Goal: Task Accomplishment & Management: Use online tool/utility

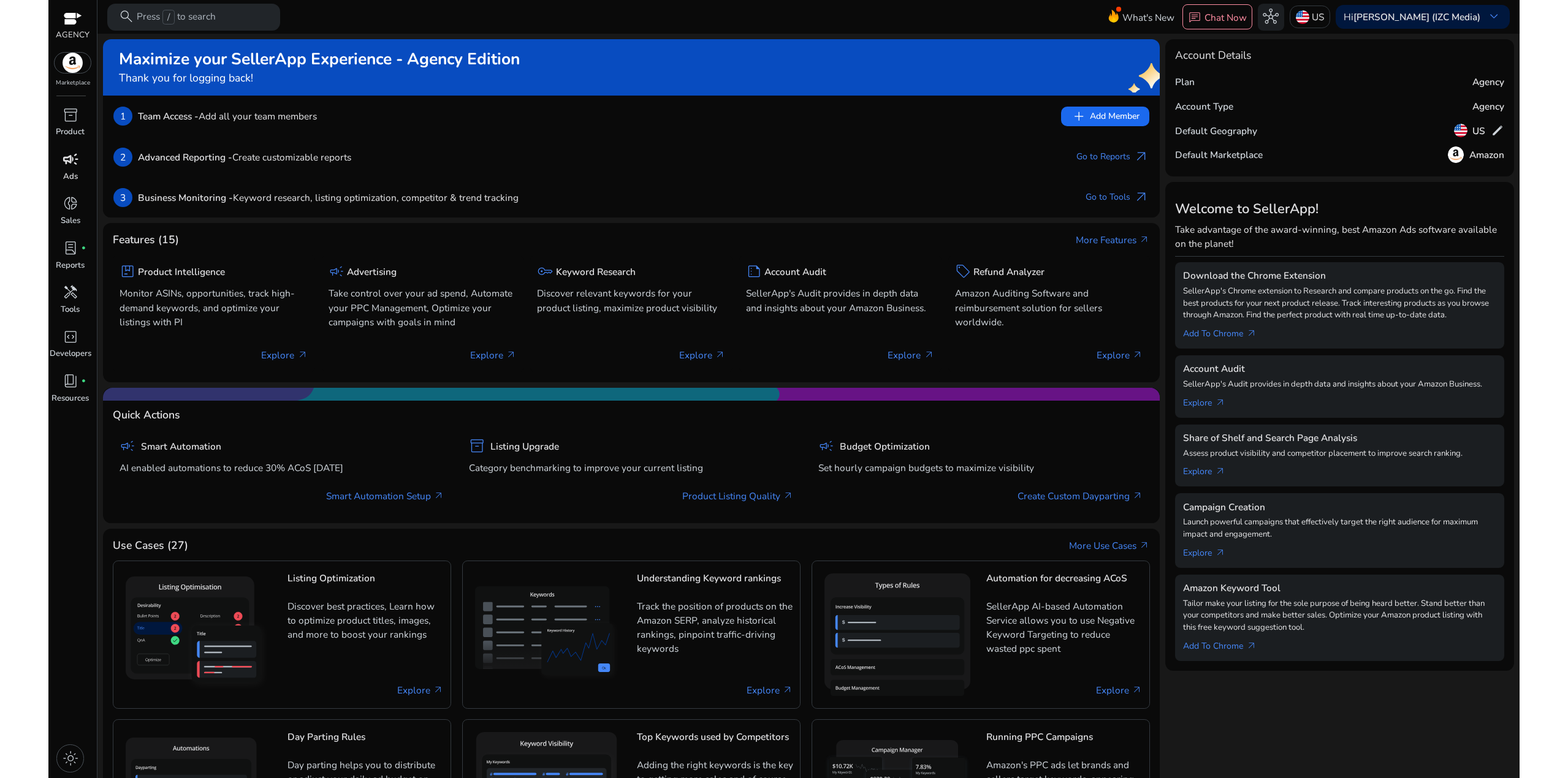
click at [75, 176] on p "Ads" at bounding box center [70, 177] width 15 height 12
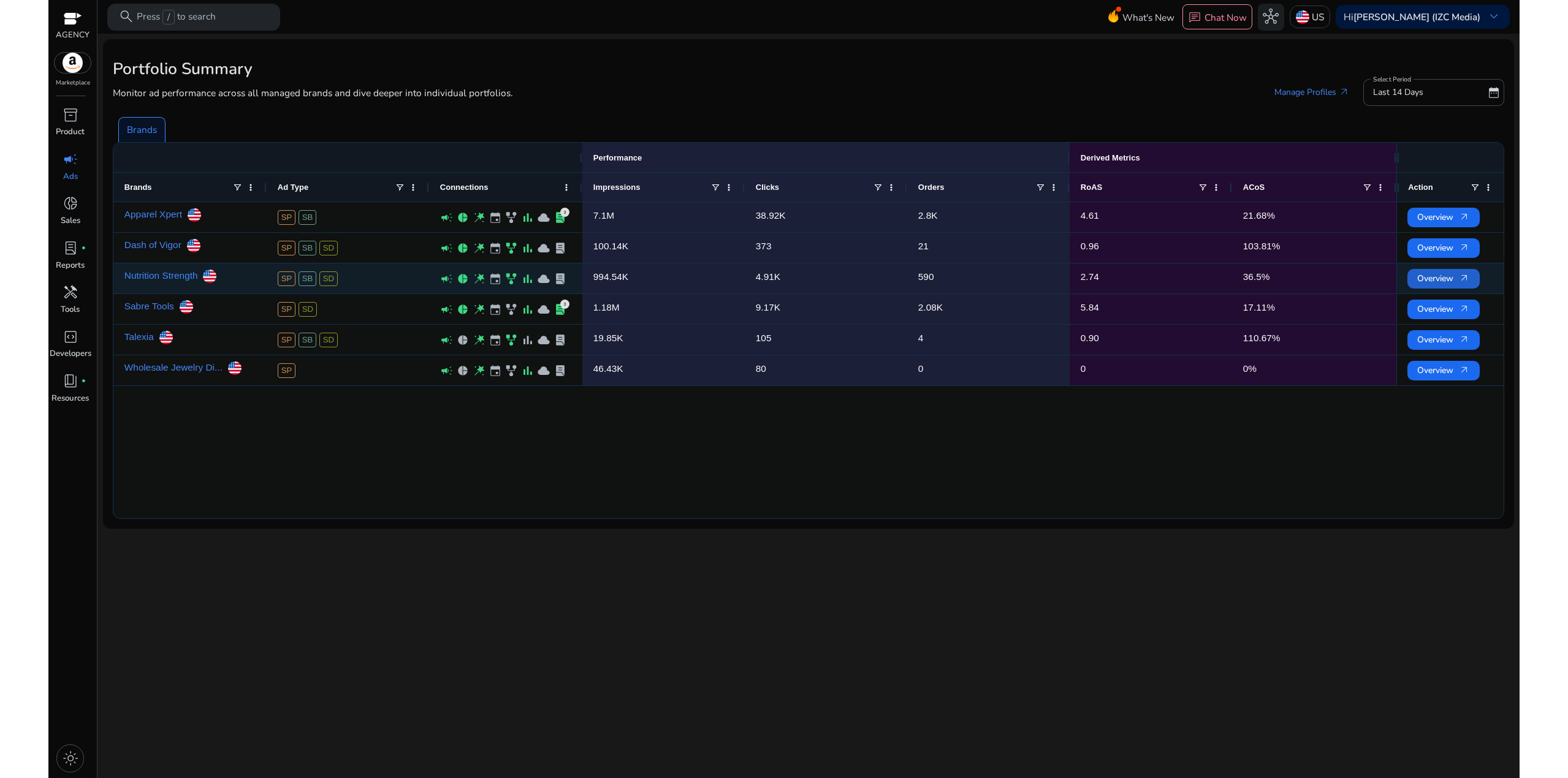
click at [1463, 283] on span "arrow_outward" at bounding box center [1464, 279] width 11 height 11
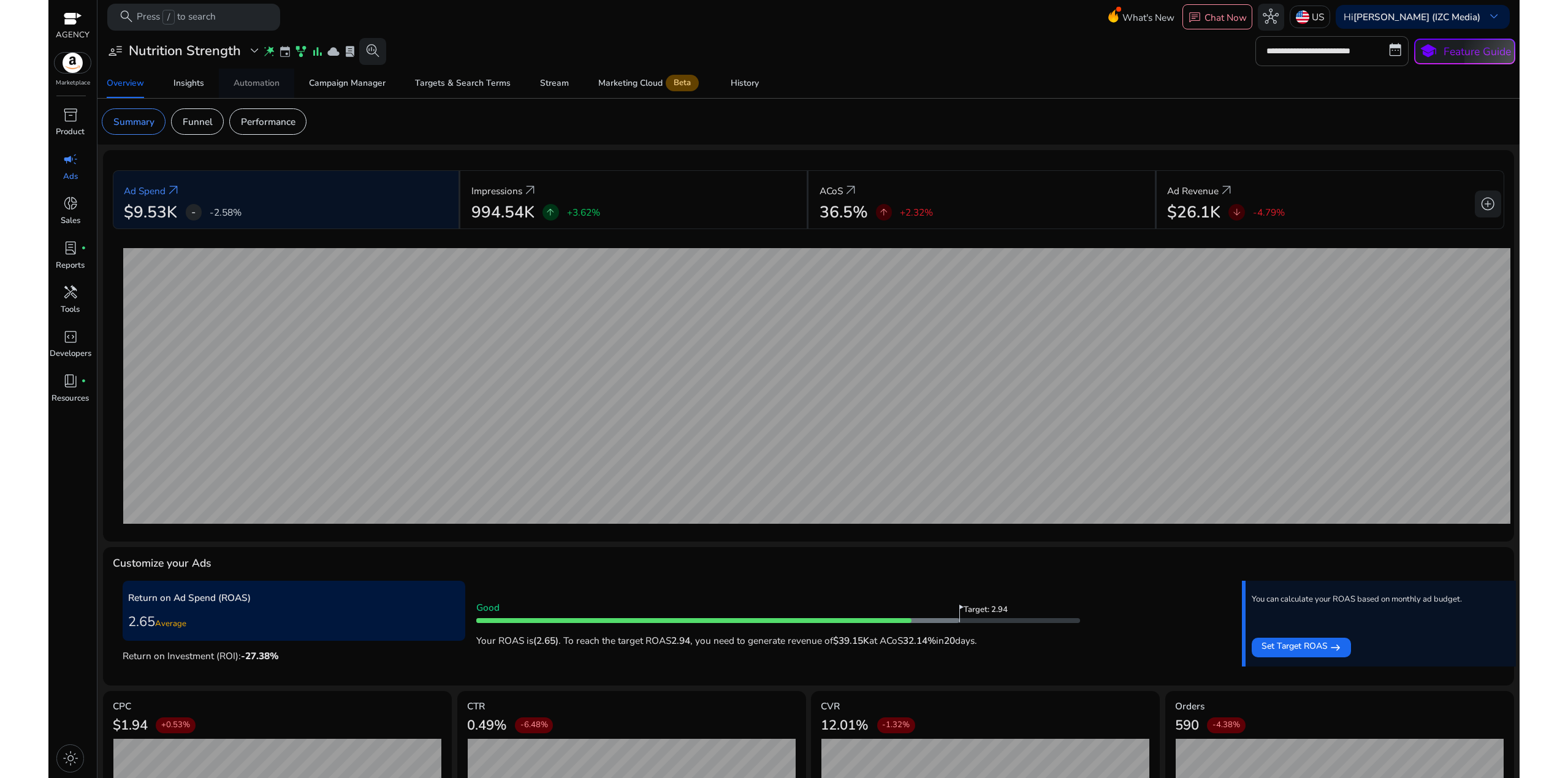
click at [252, 81] on div "Automation" at bounding box center [256, 83] width 46 height 9
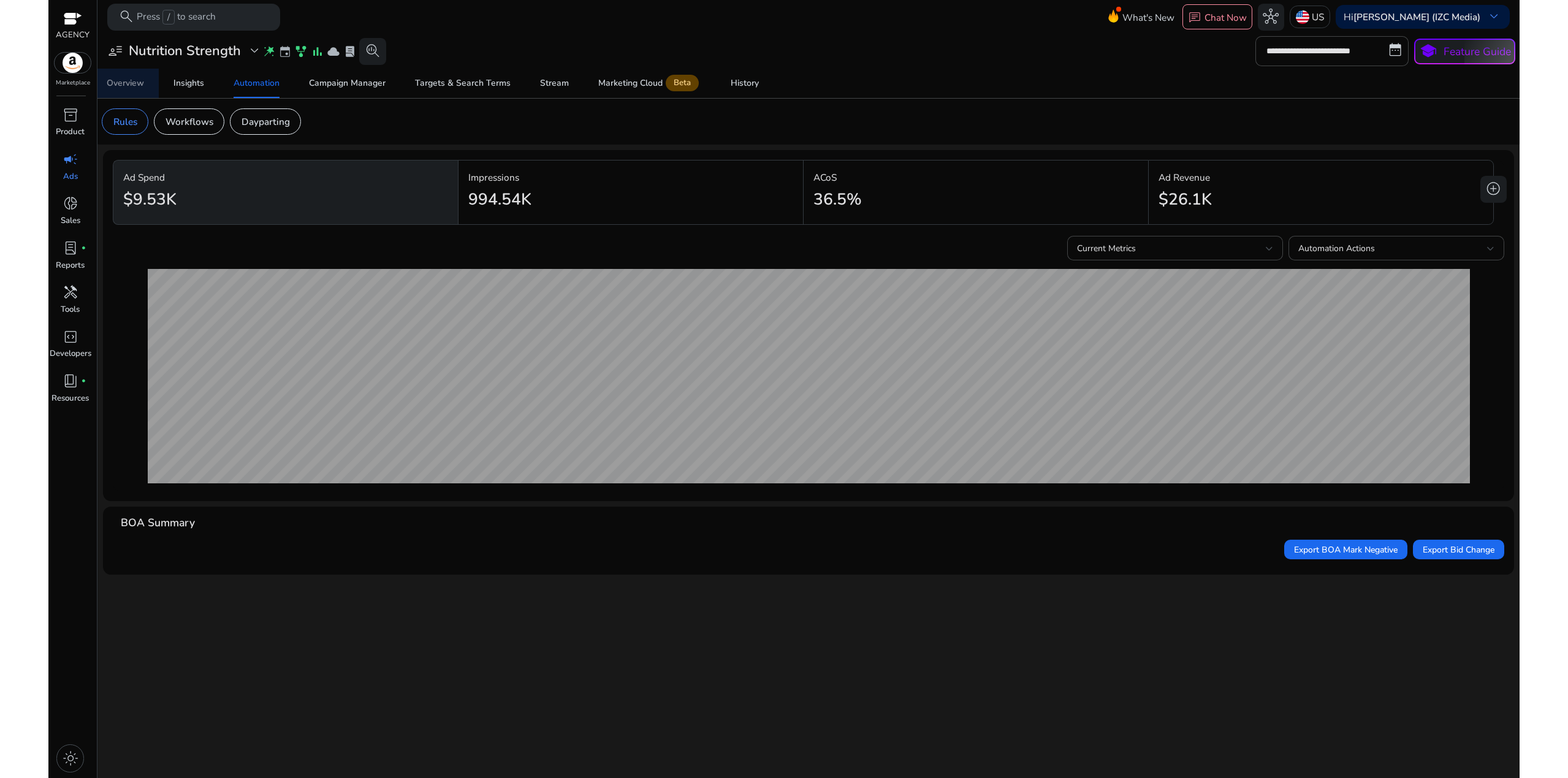
click at [135, 81] on div "Overview" at bounding box center [125, 83] width 38 height 9
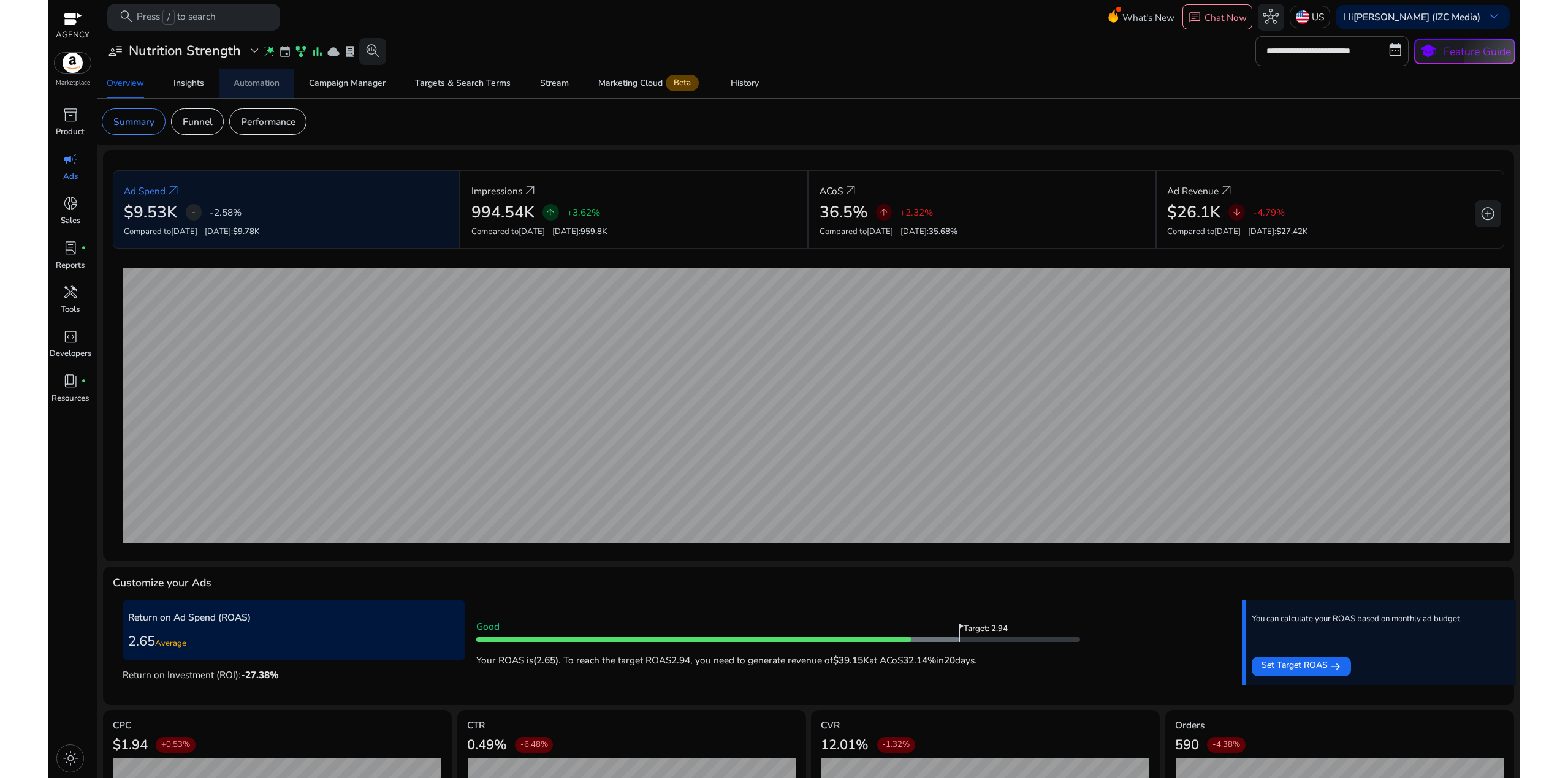
click at [261, 85] on div "Automation" at bounding box center [256, 83] width 46 height 9
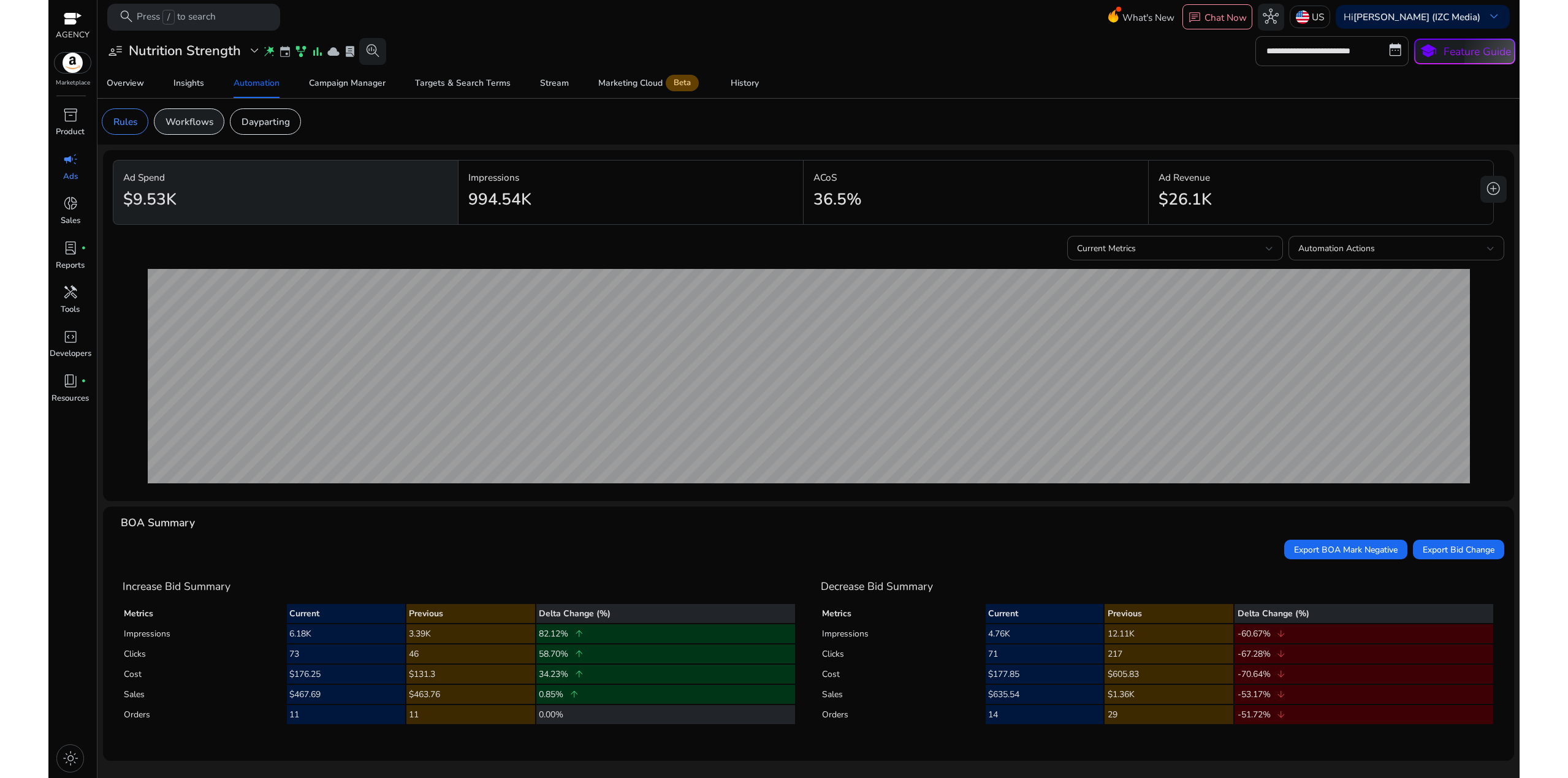
click at [183, 123] on p "Workflows" at bounding box center [190, 122] width 47 height 14
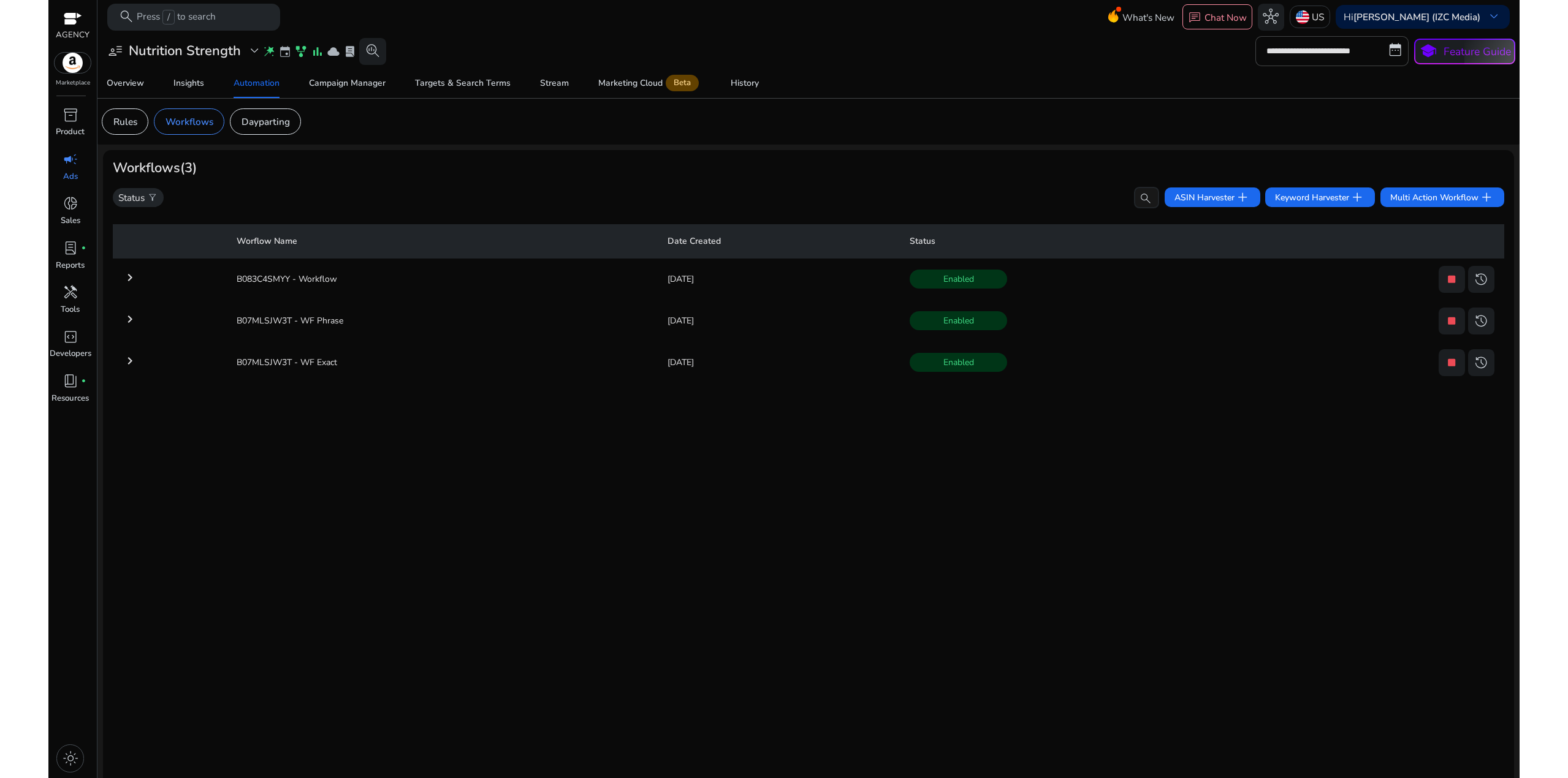
click at [129, 312] on mat-icon "keyboard_arrow_right" at bounding box center [130, 319] width 15 height 15
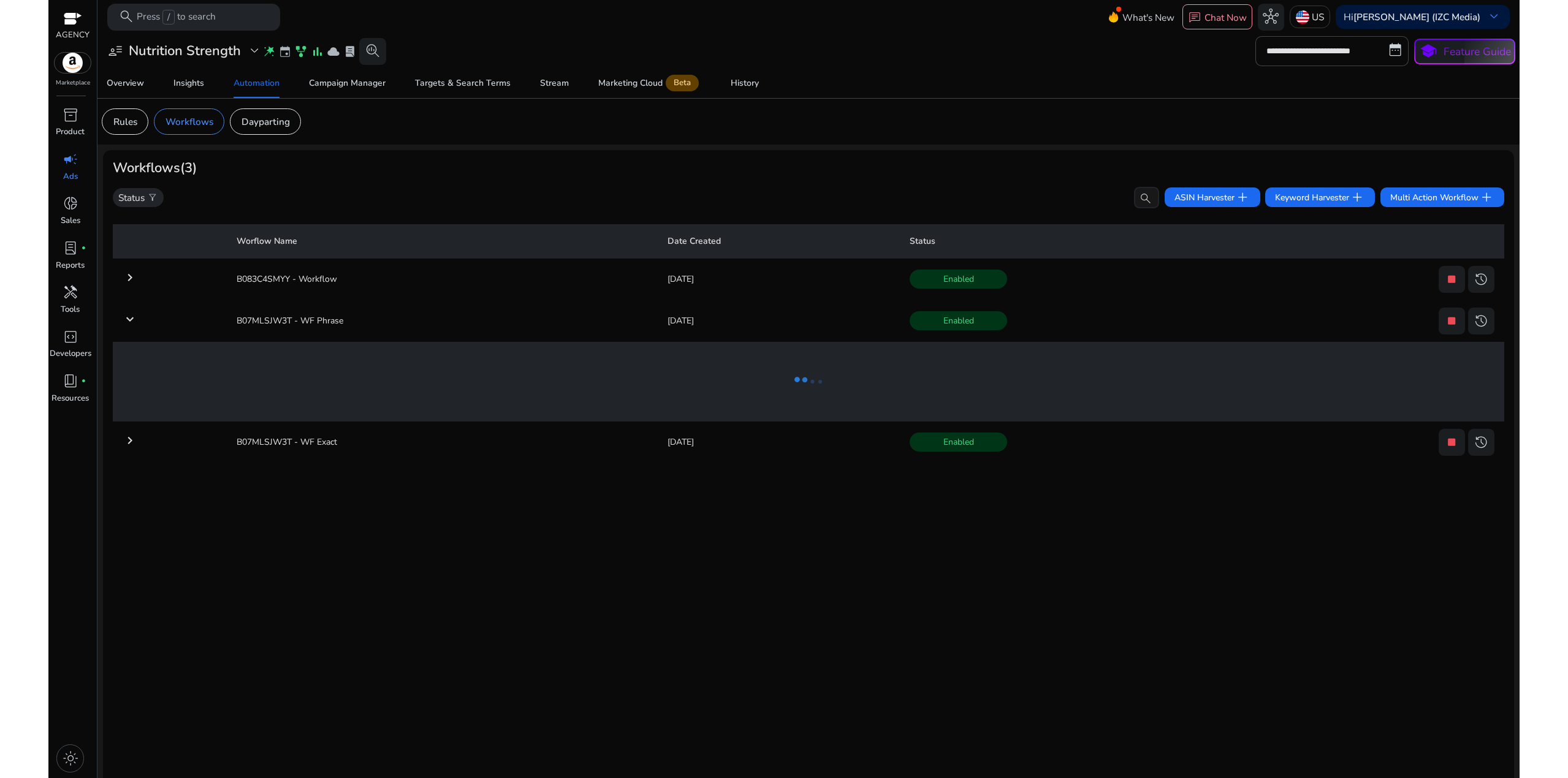
scroll to position [15, 0]
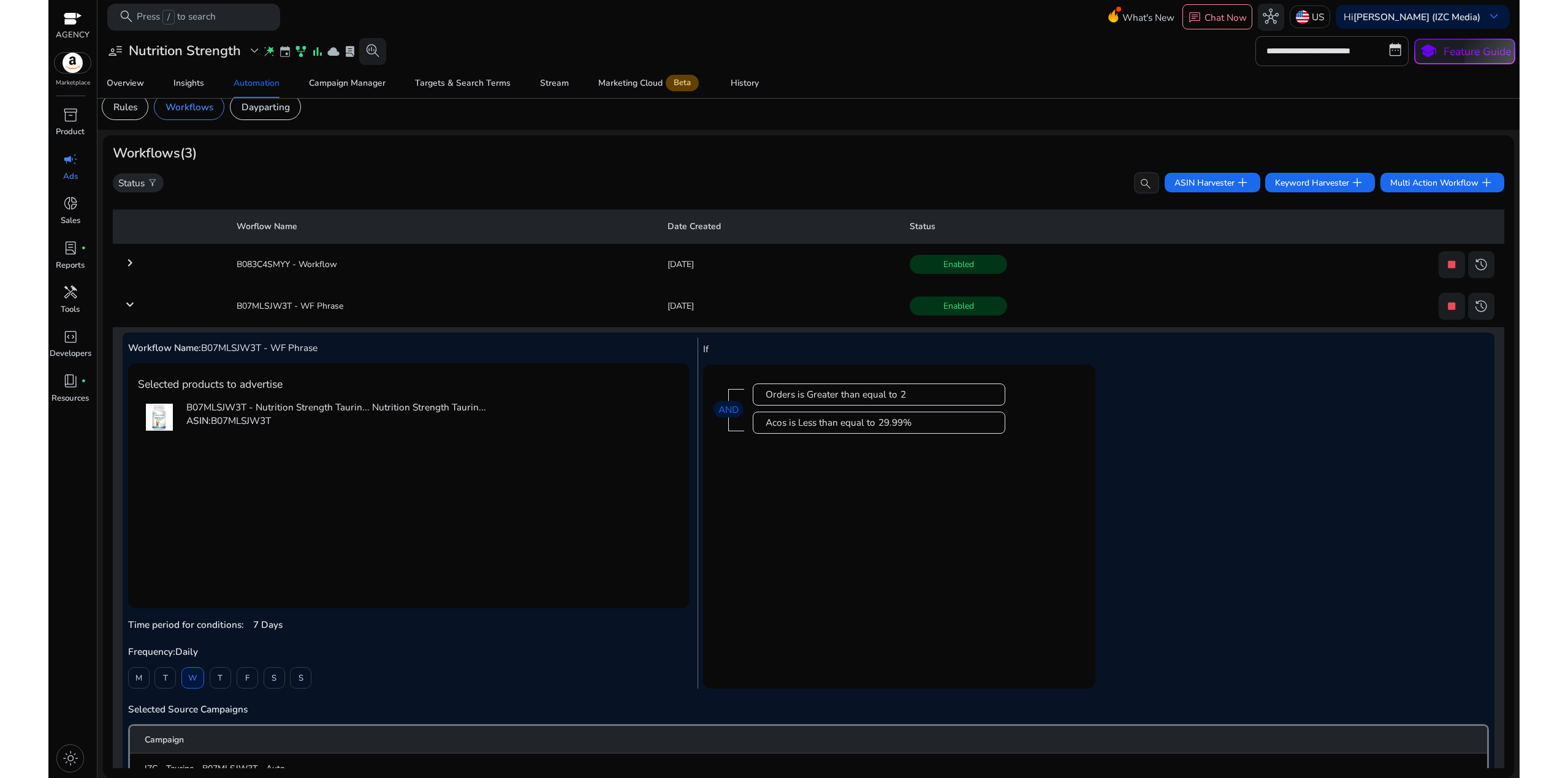
click at [129, 314] on td "keyboard_arrow_down" at bounding box center [170, 306] width 114 height 32
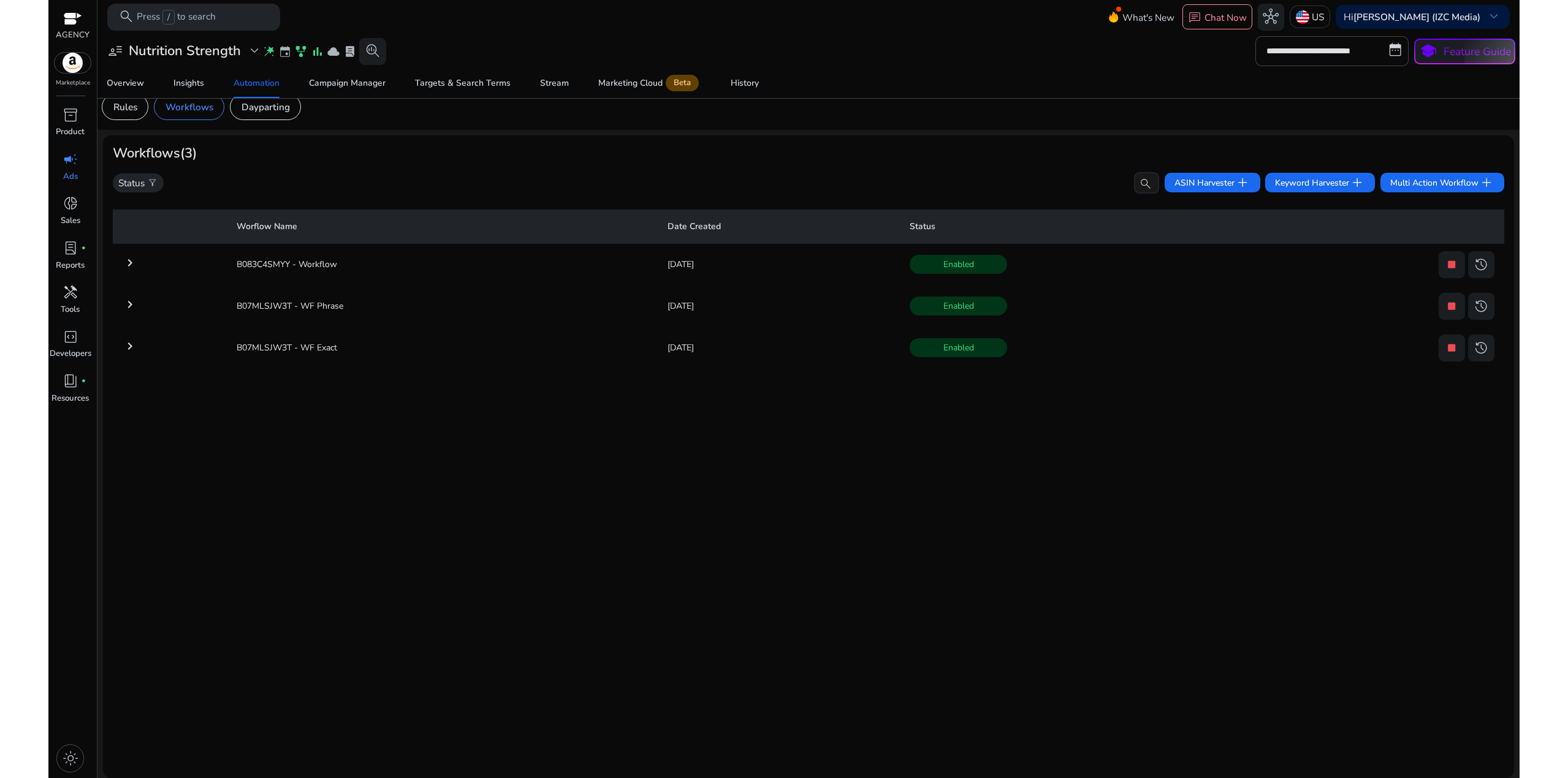
click at [124, 349] on mat-icon "keyboard_arrow_right" at bounding box center [130, 346] width 15 height 15
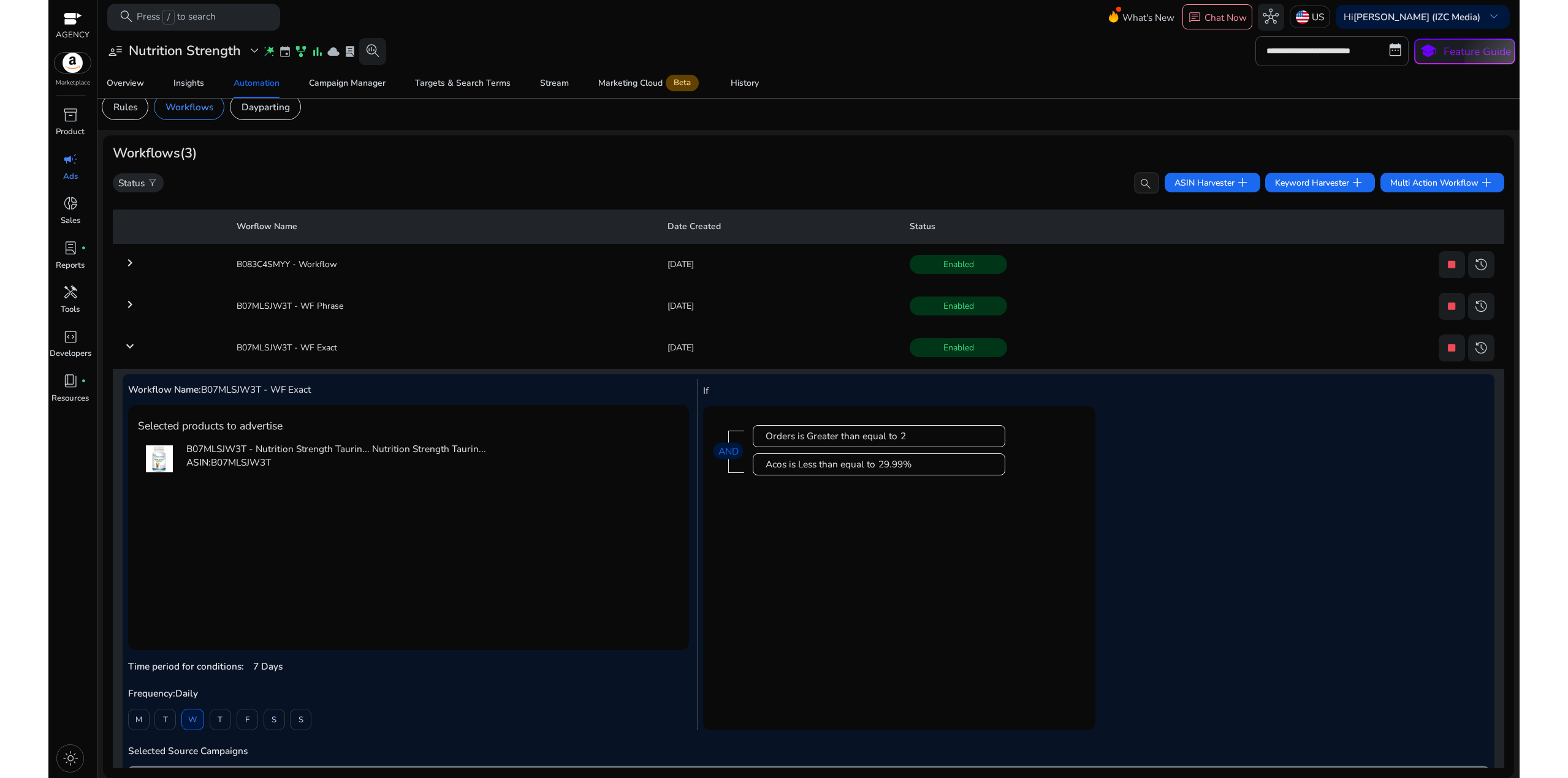
click at [125, 349] on mat-icon "keyboard_arrow_down" at bounding box center [130, 346] width 15 height 15
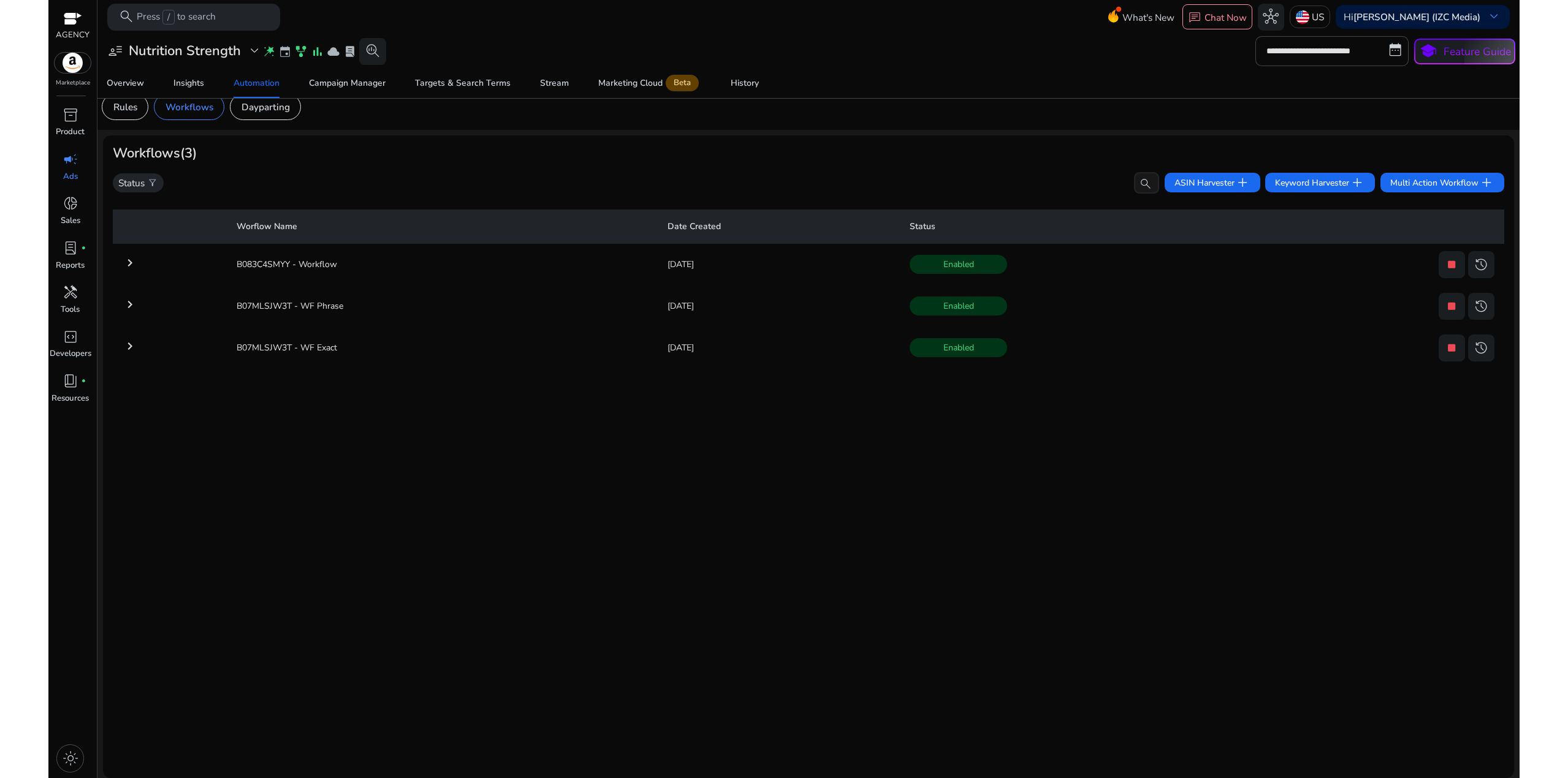
scroll to position [0, 0]
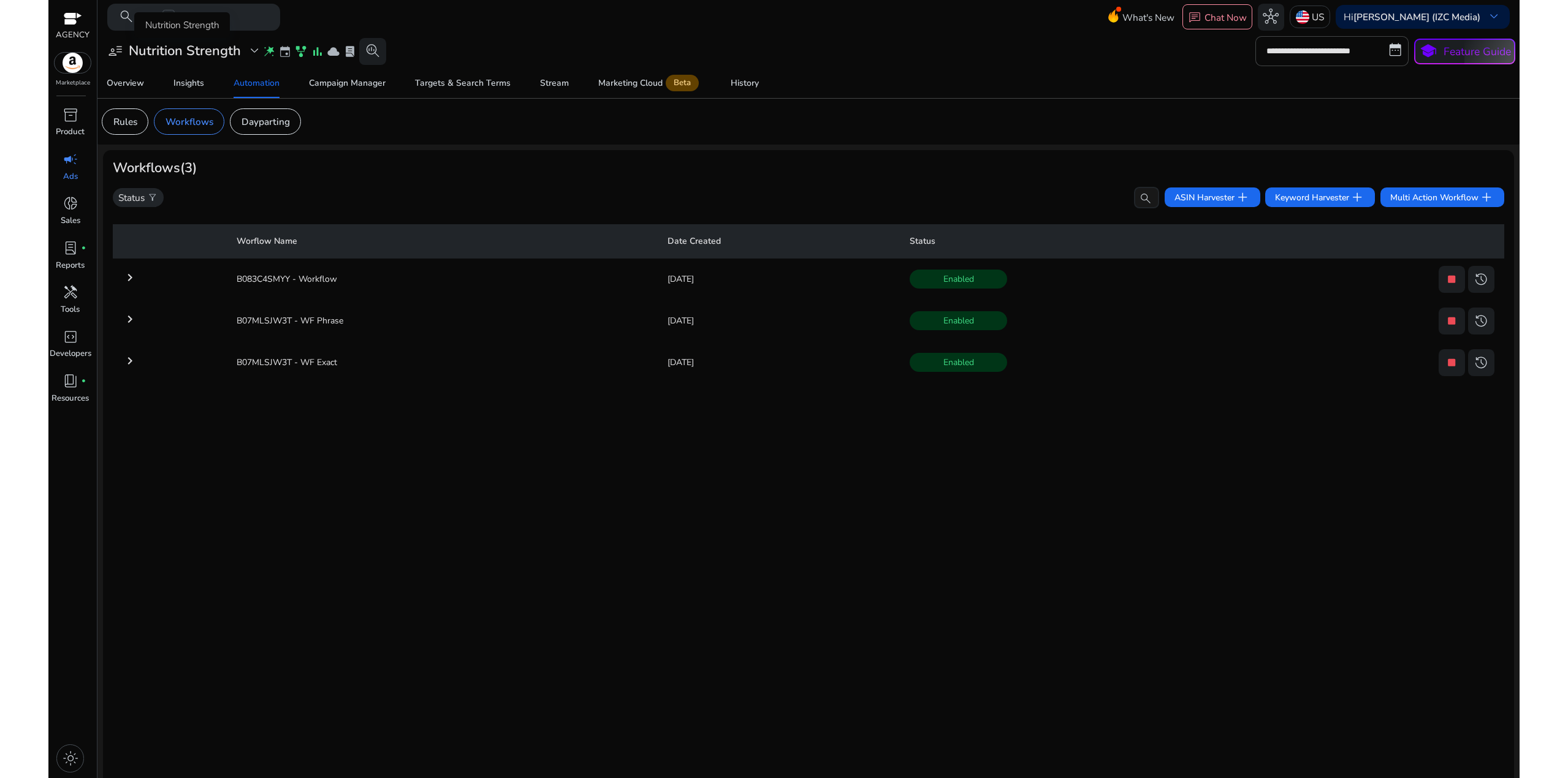
click at [217, 48] on h3 "Nutrition Strength" at bounding box center [185, 51] width 112 height 16
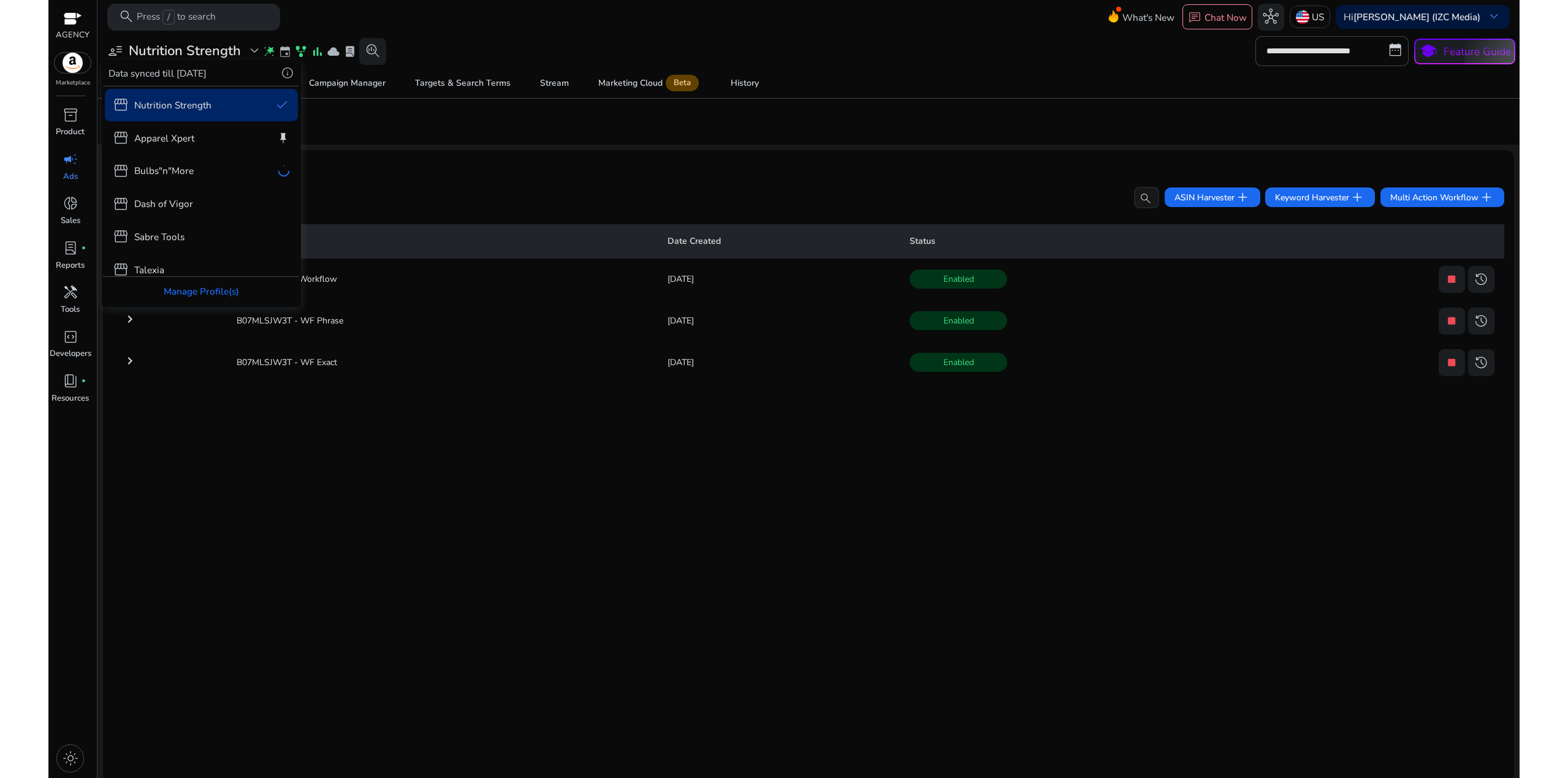
click at [193, 230] on div "storefront Sabre Tools" at bounding box center [201, 236] width 194 height 32
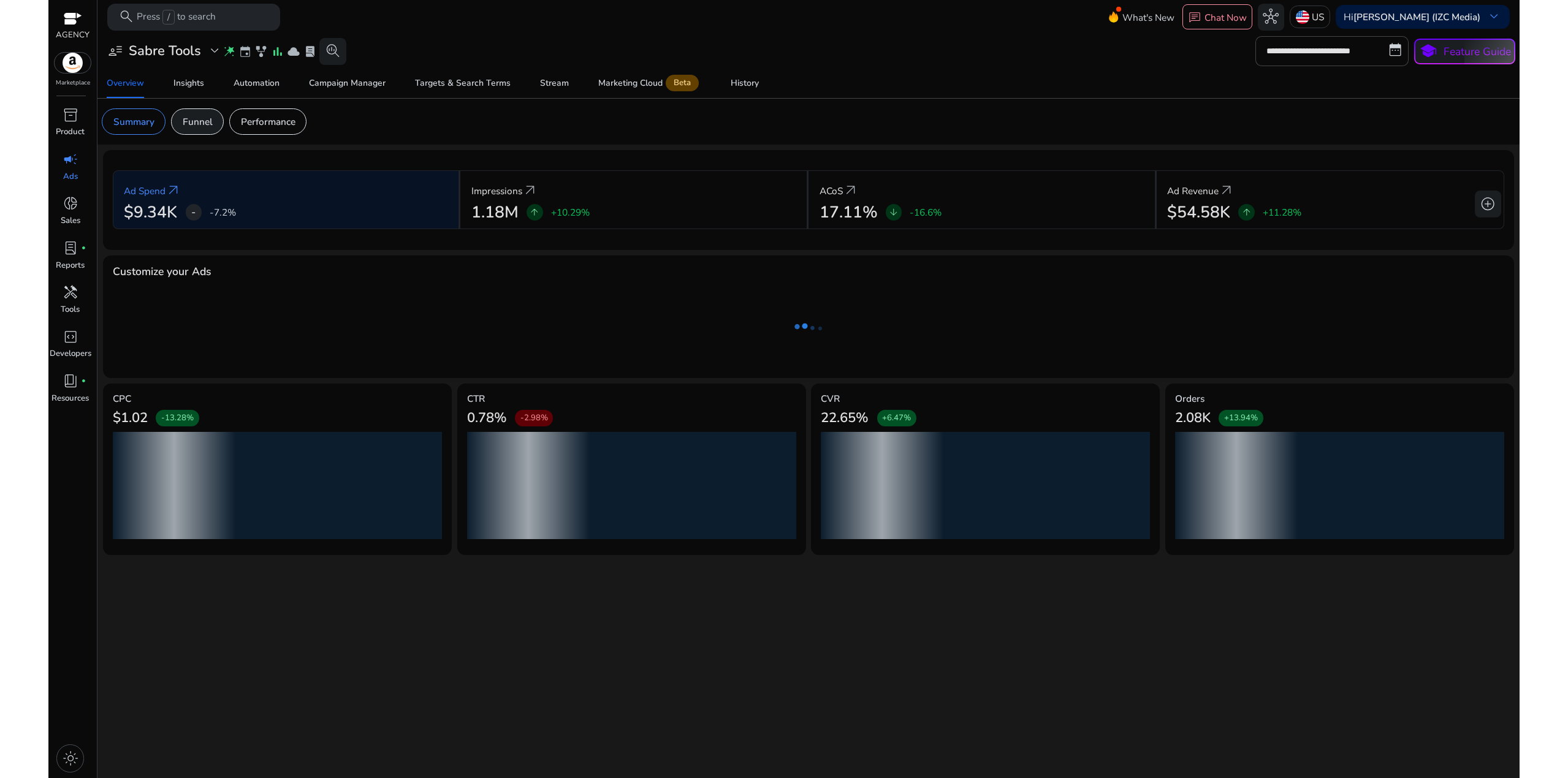
click at [203, 126] on p "Funnel" at bounding box center [197, 122] width 30 height 14
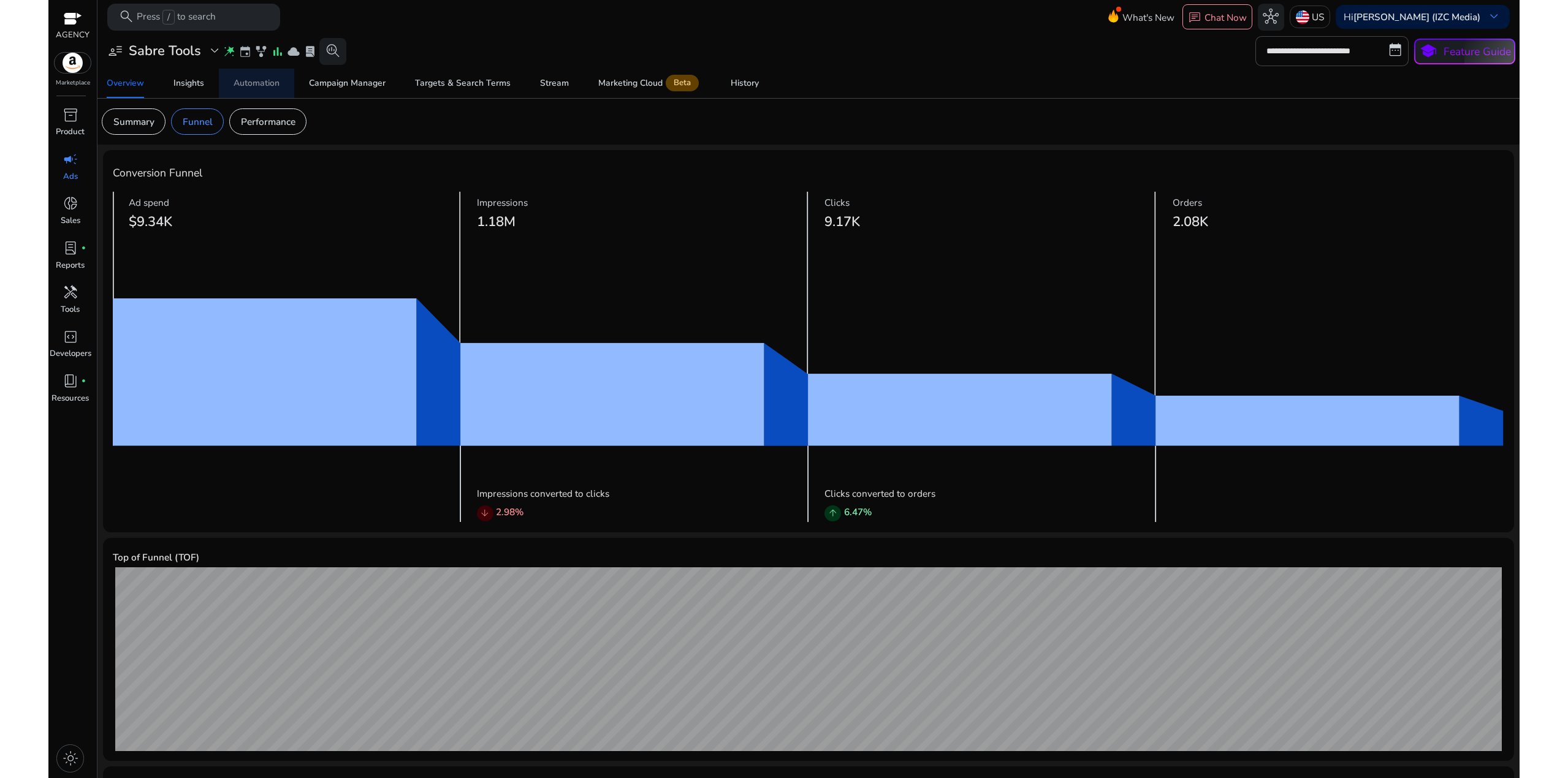
click at [245, 84] on div "Automation" at bounding box center [256, 83] width 46 height 9
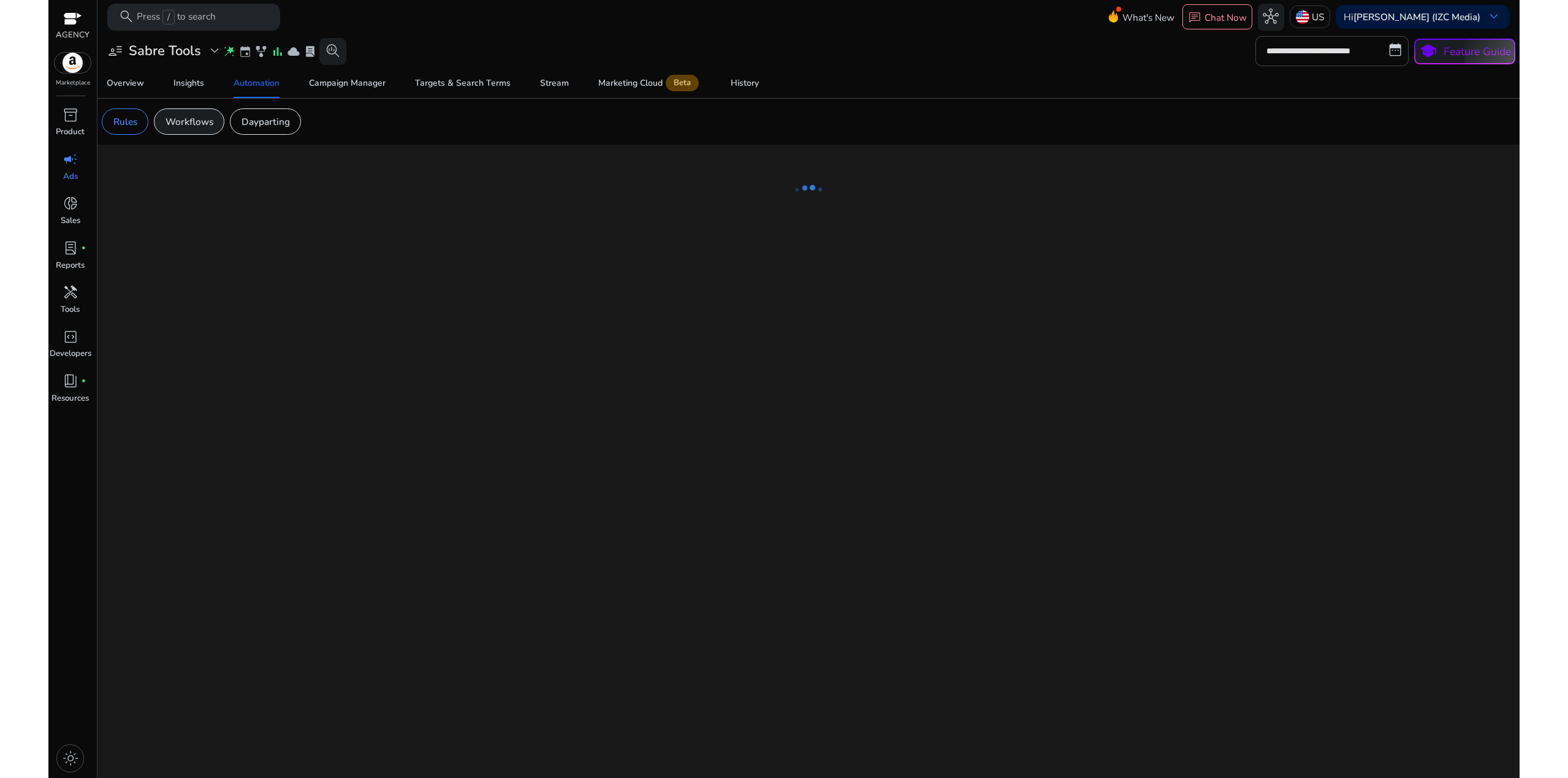
click at [190, 118] on p "Workflows" at bounding box center [190, 122] width 47 height 14
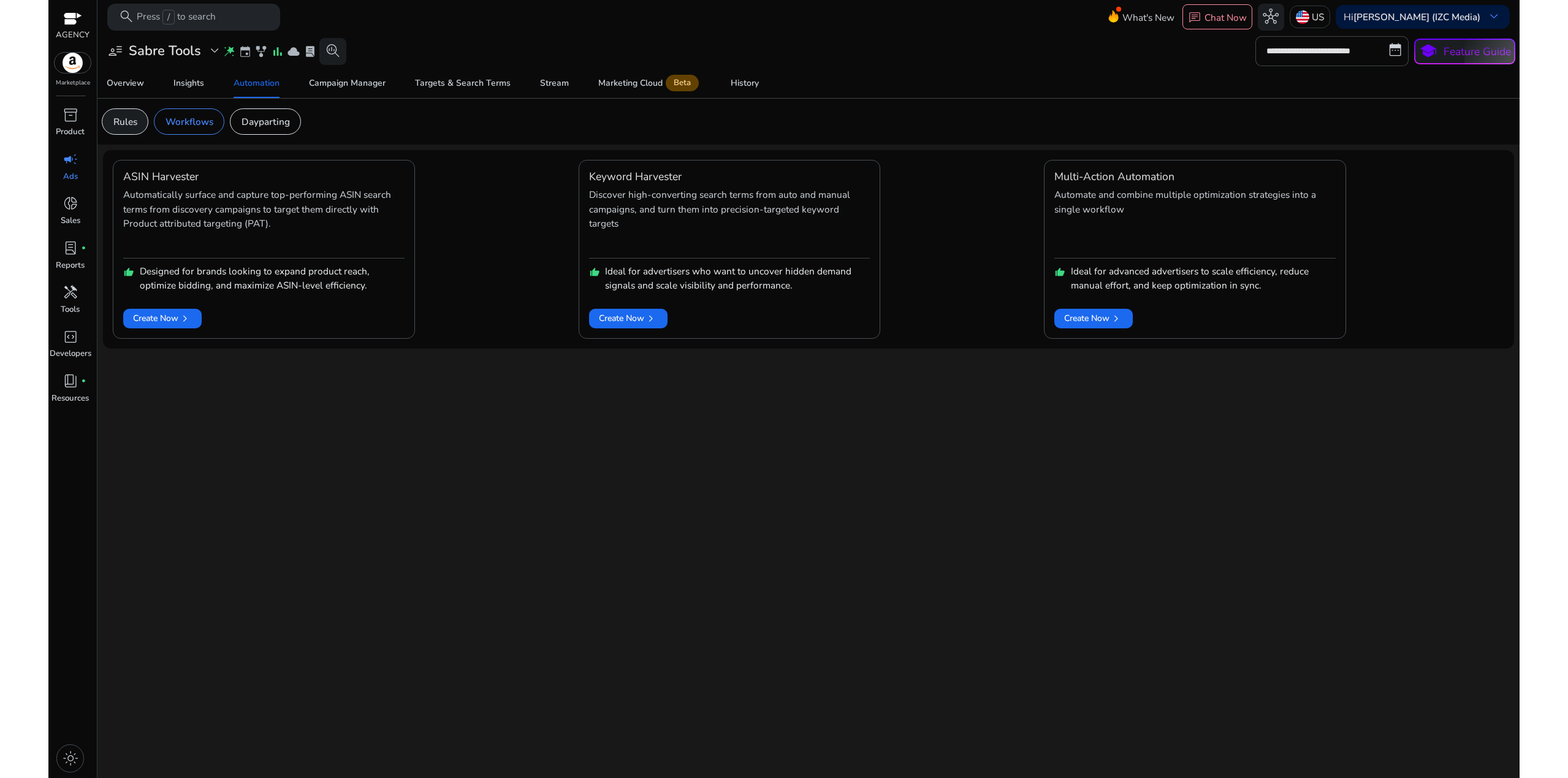
click at [133, 124] on p "Rules" at bounding box center [125, 122] width 24 height 14
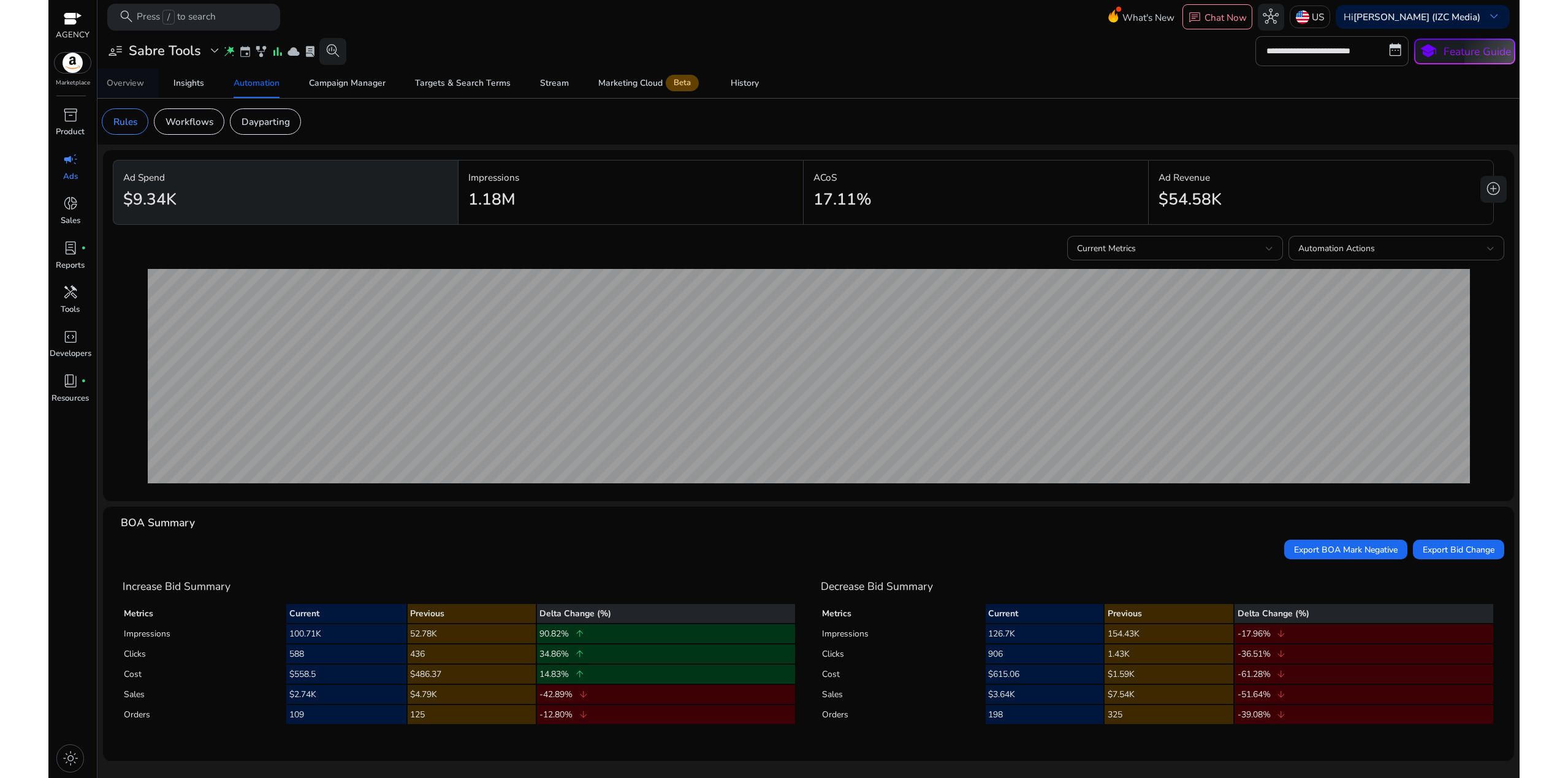
click at [125, 82] on div "Overview" at bounding box center [125, 83] width 38 height 9
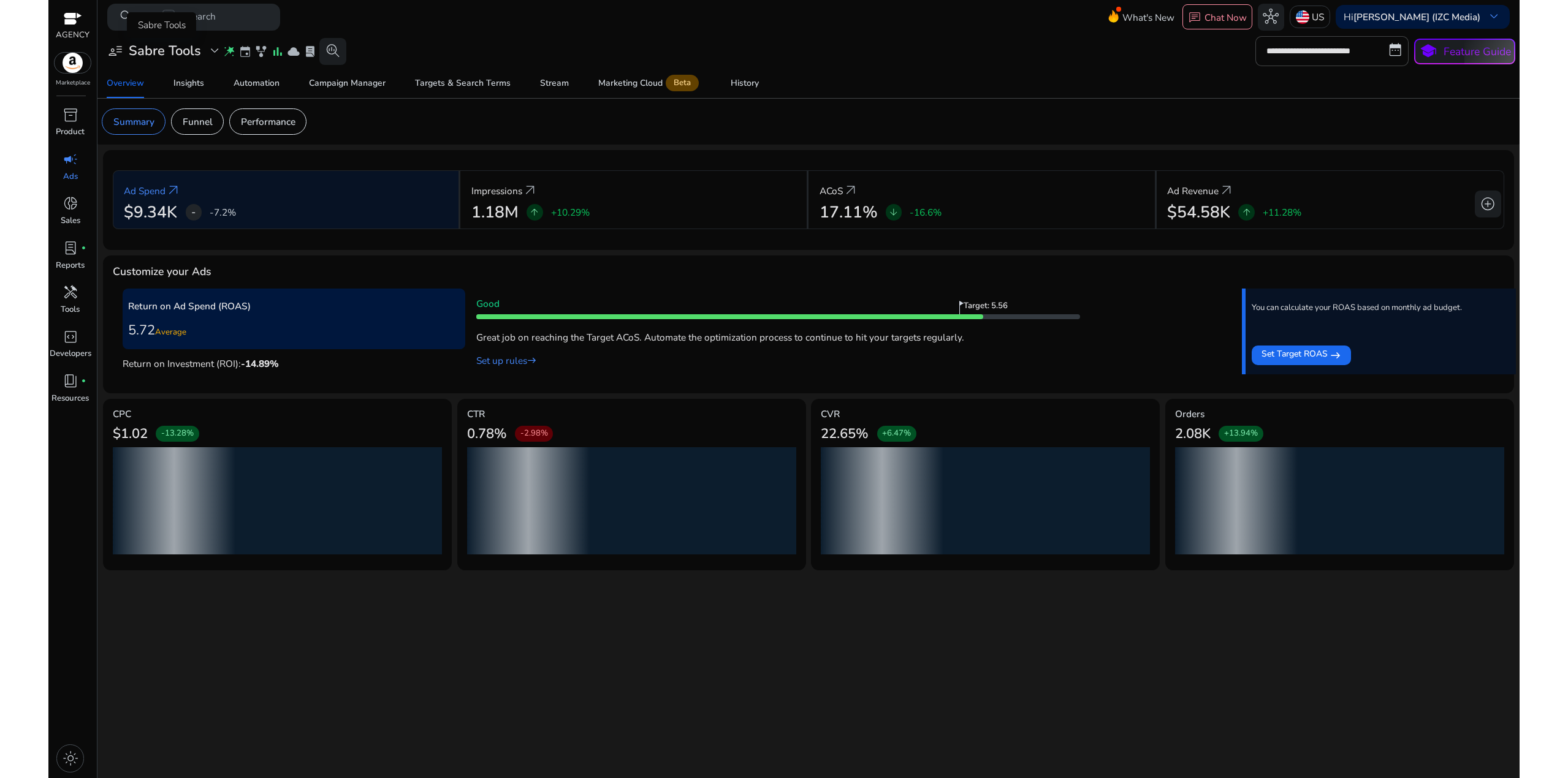
click at [191, 56] on h3 "Sabre Tools" at bounding box center [165, 51] width 72 height 16
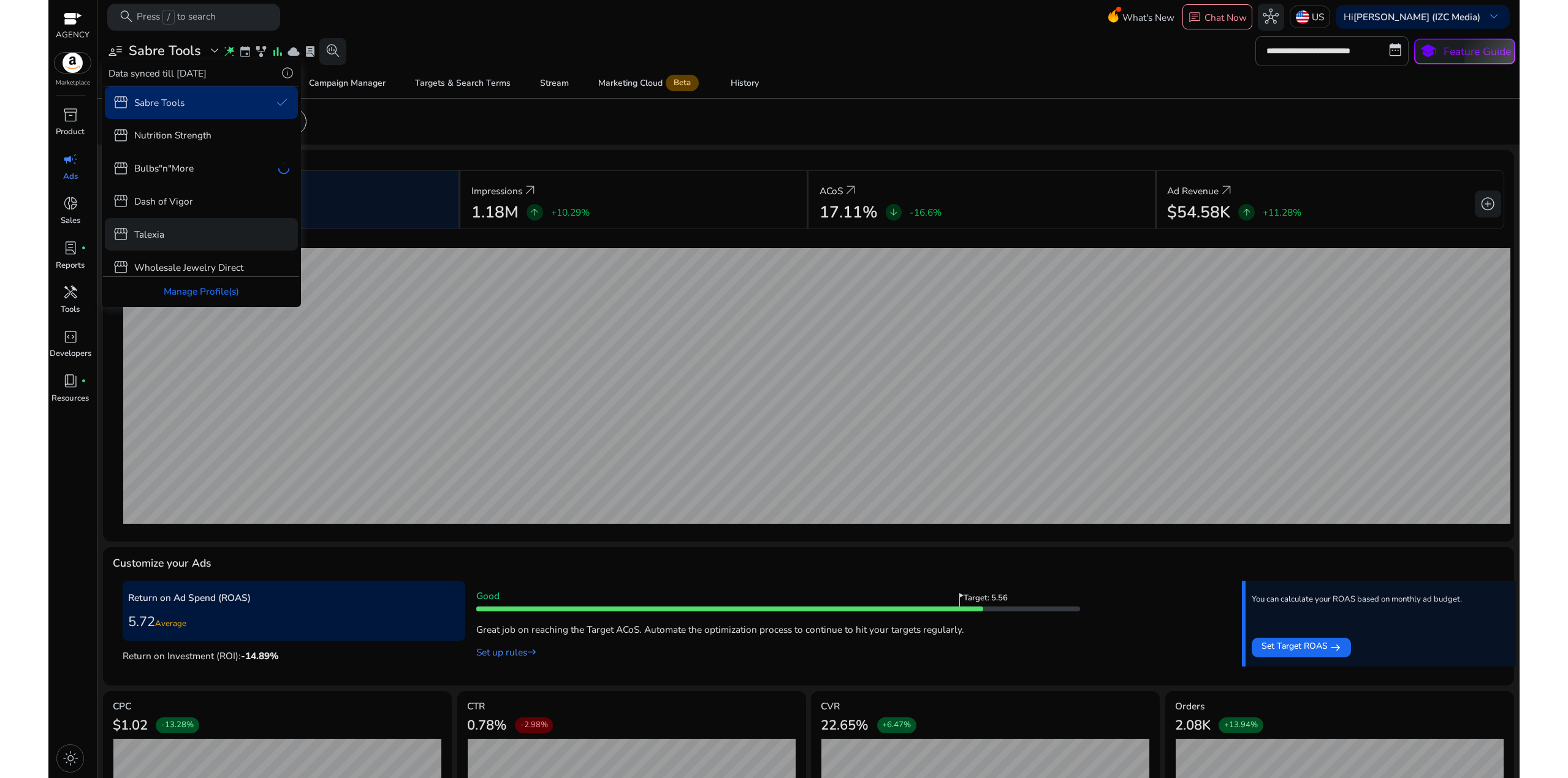
scroll to position [44, 0]
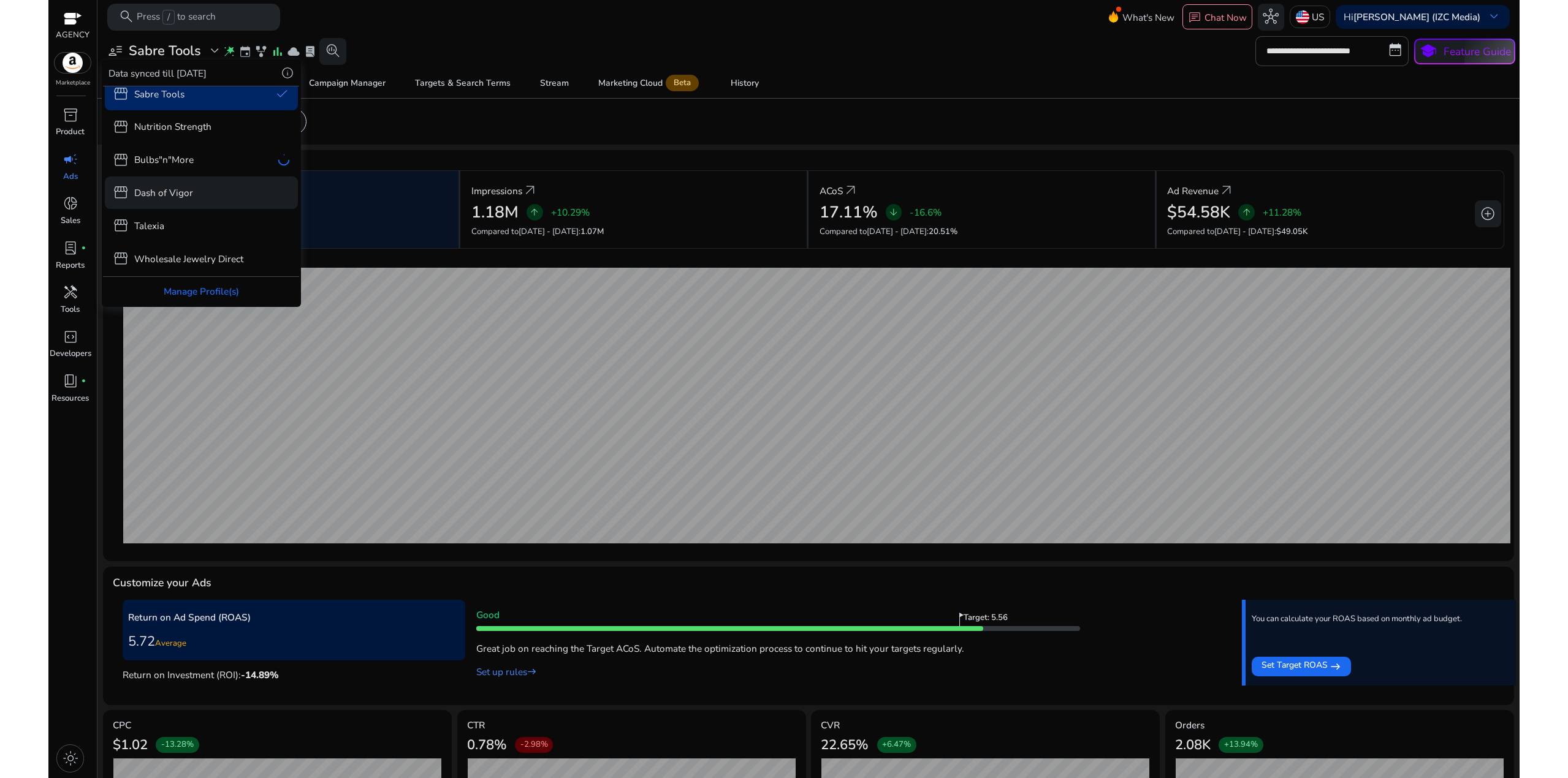
click at [208, 190] on div "storefront Dash of Vigor" at bounding box center [201, 192] width 194 height 32
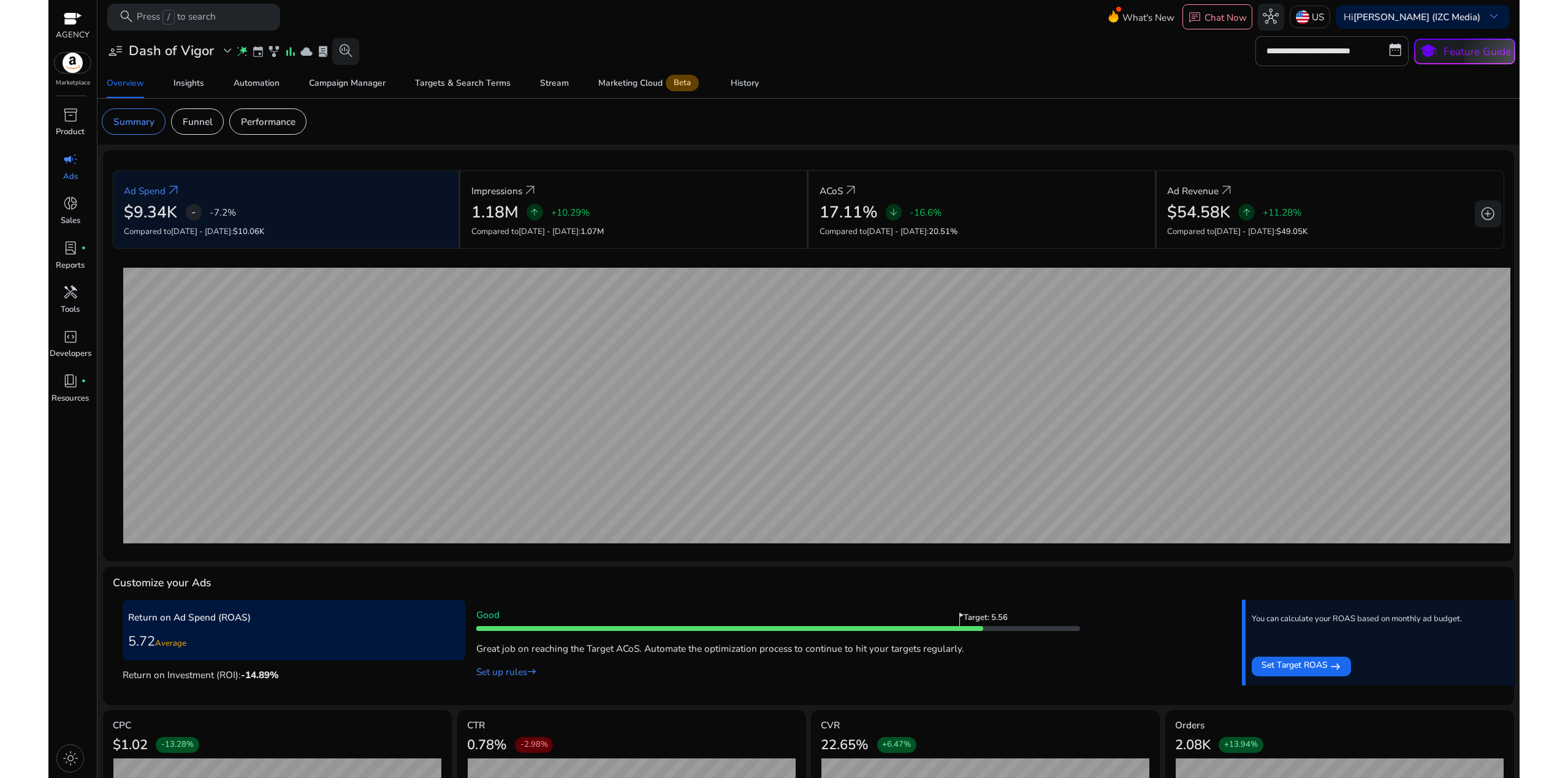
scroll to position [11, 0]
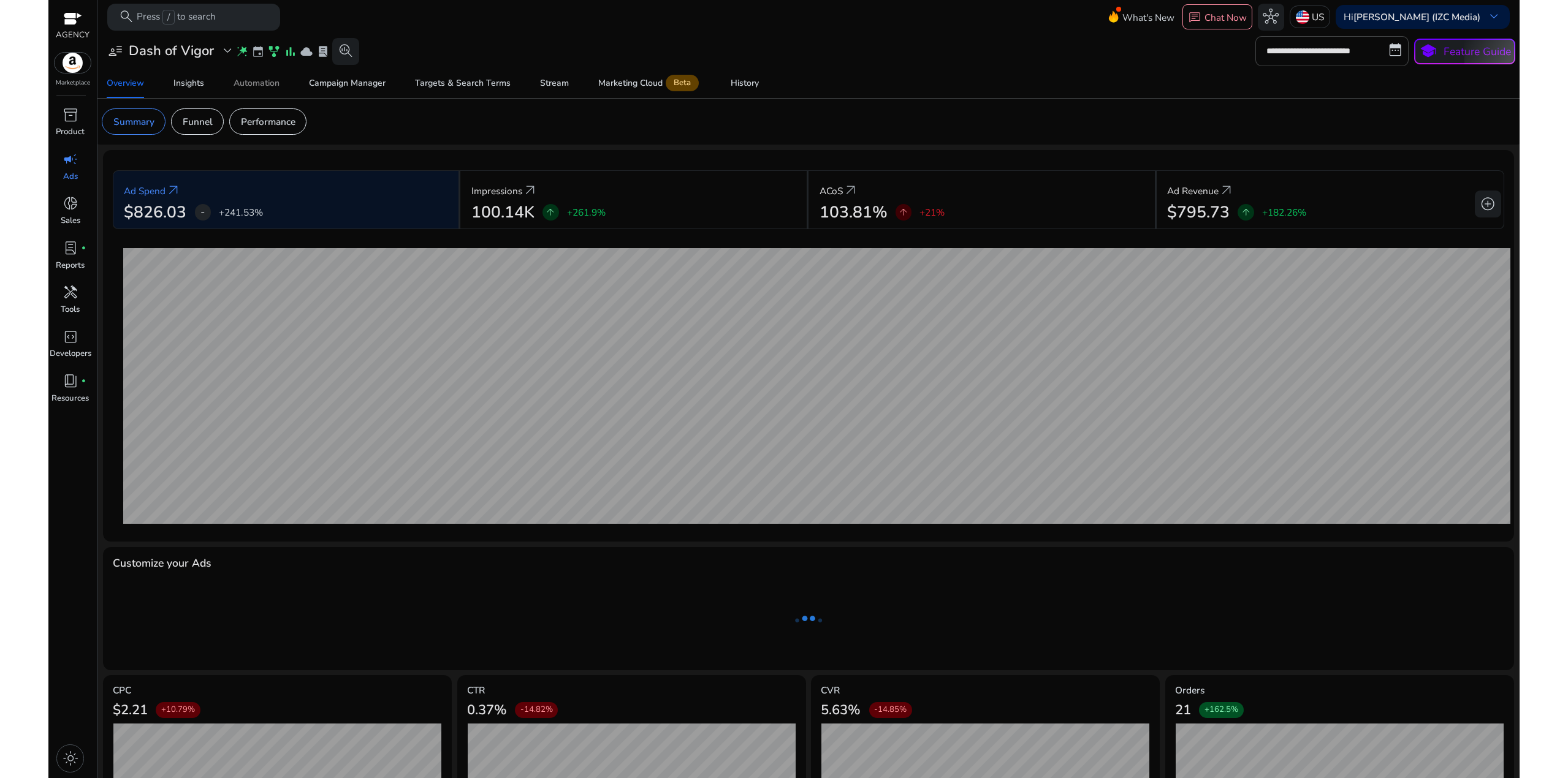
click at [265, 90] on span "Automation" at bounding box center [256, 83] width 46 height 30
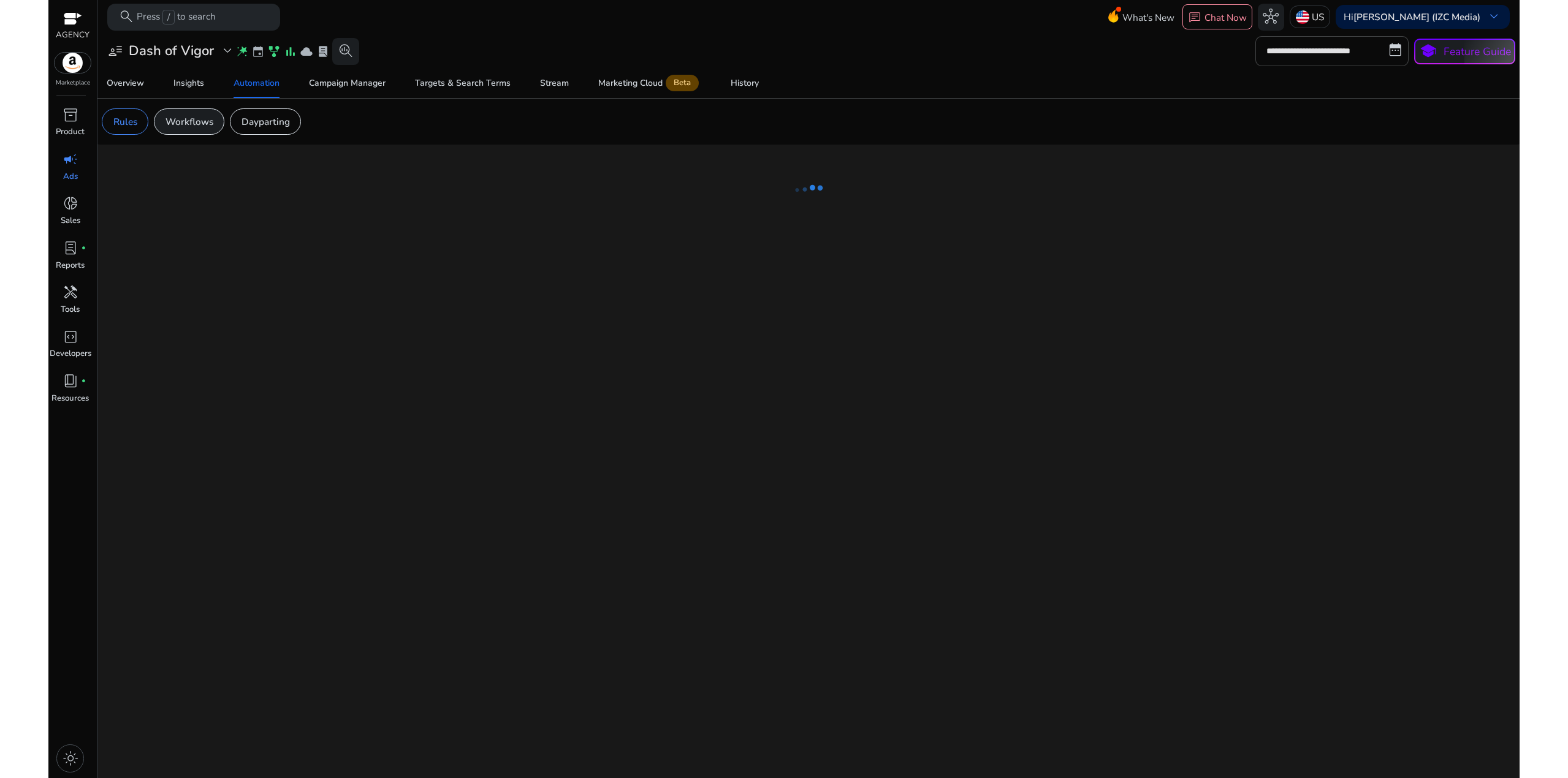
click at [188, 121] on p "Workflows" at bounding box center [190, 122] width 47 height 14
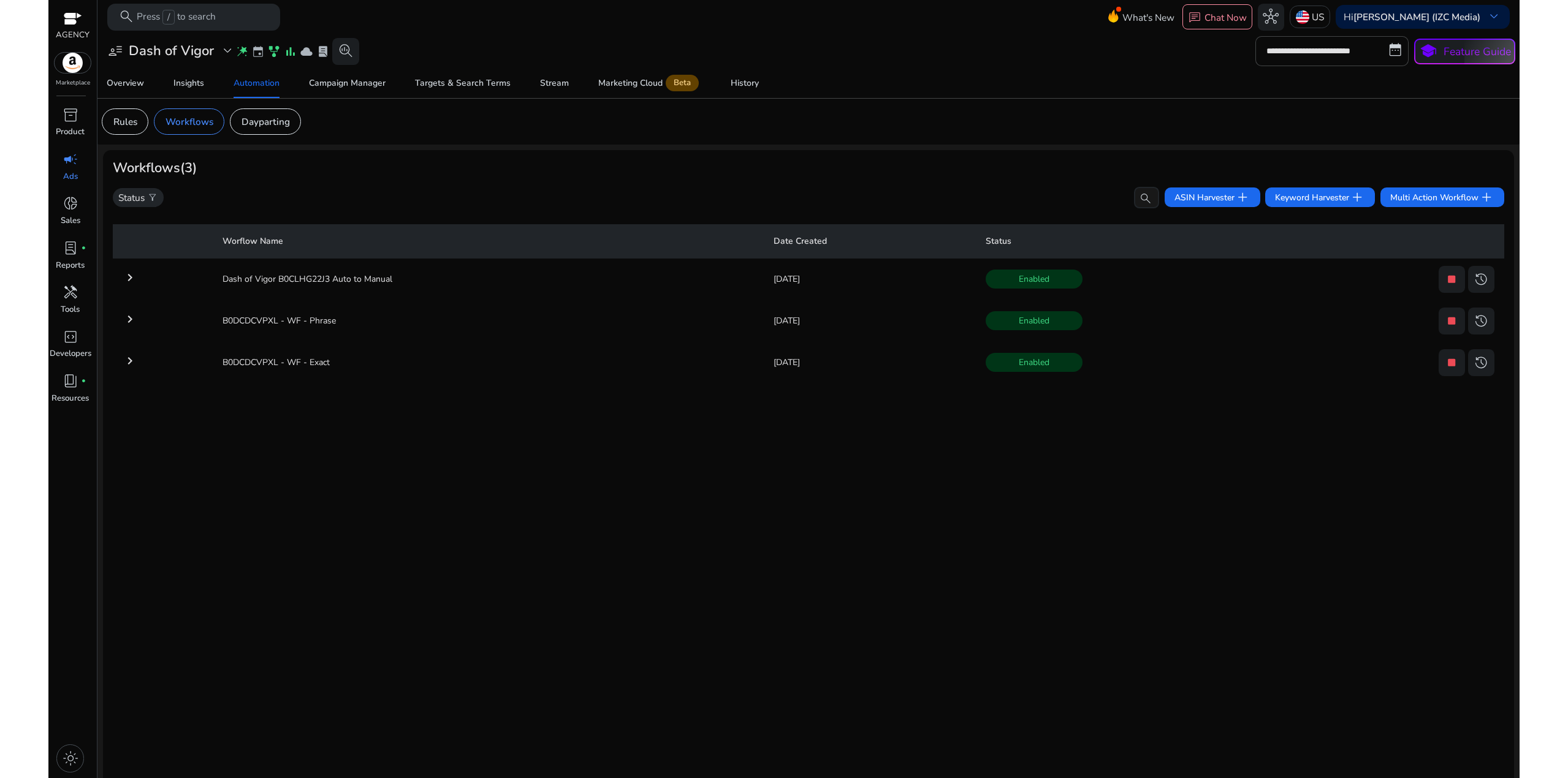
click at [125, 316] on mat-icon "keyboard_arrow_right" at bounding box center [130, 319] width 15 height 15
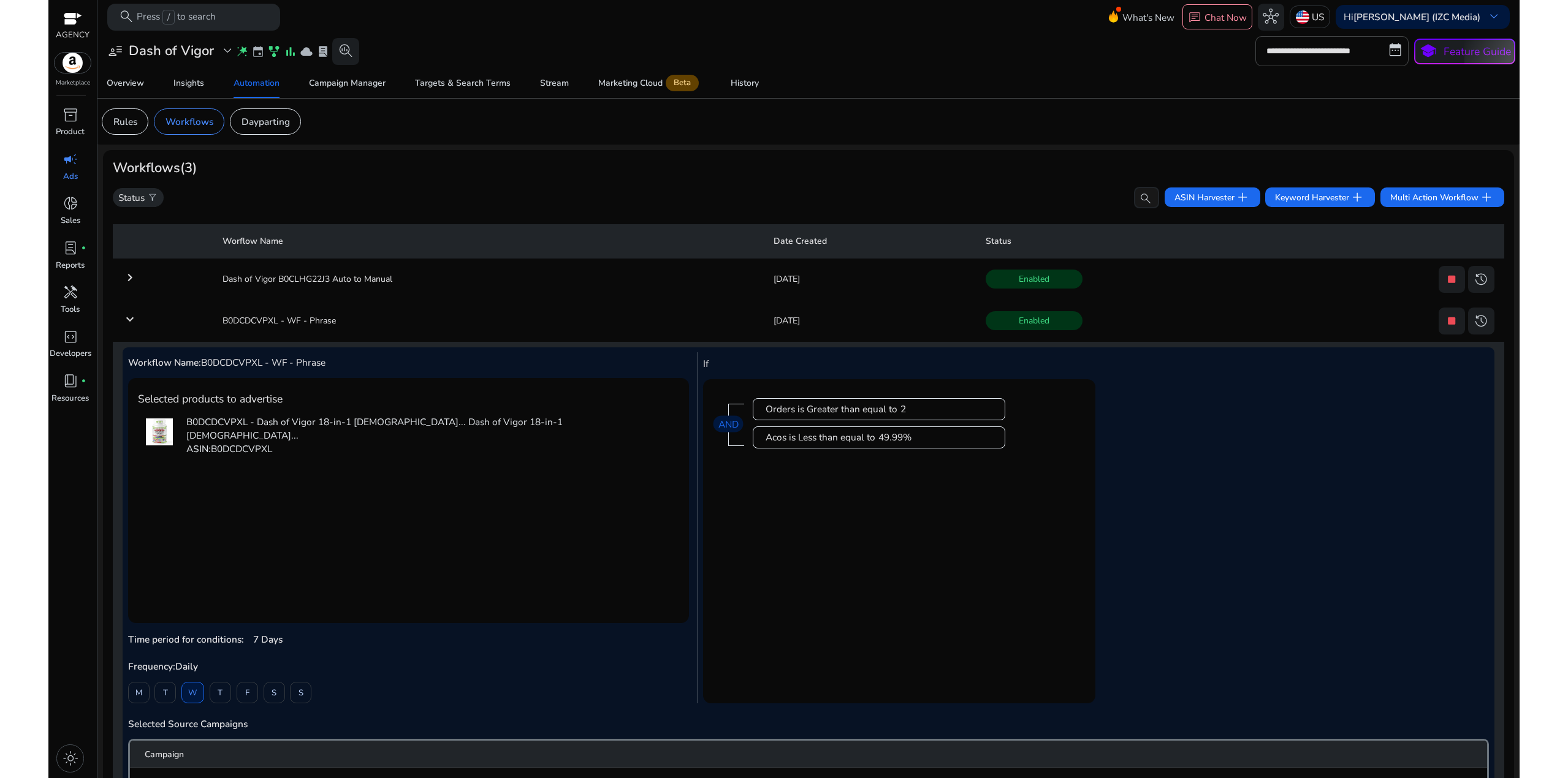
scroll to position [15, 0]
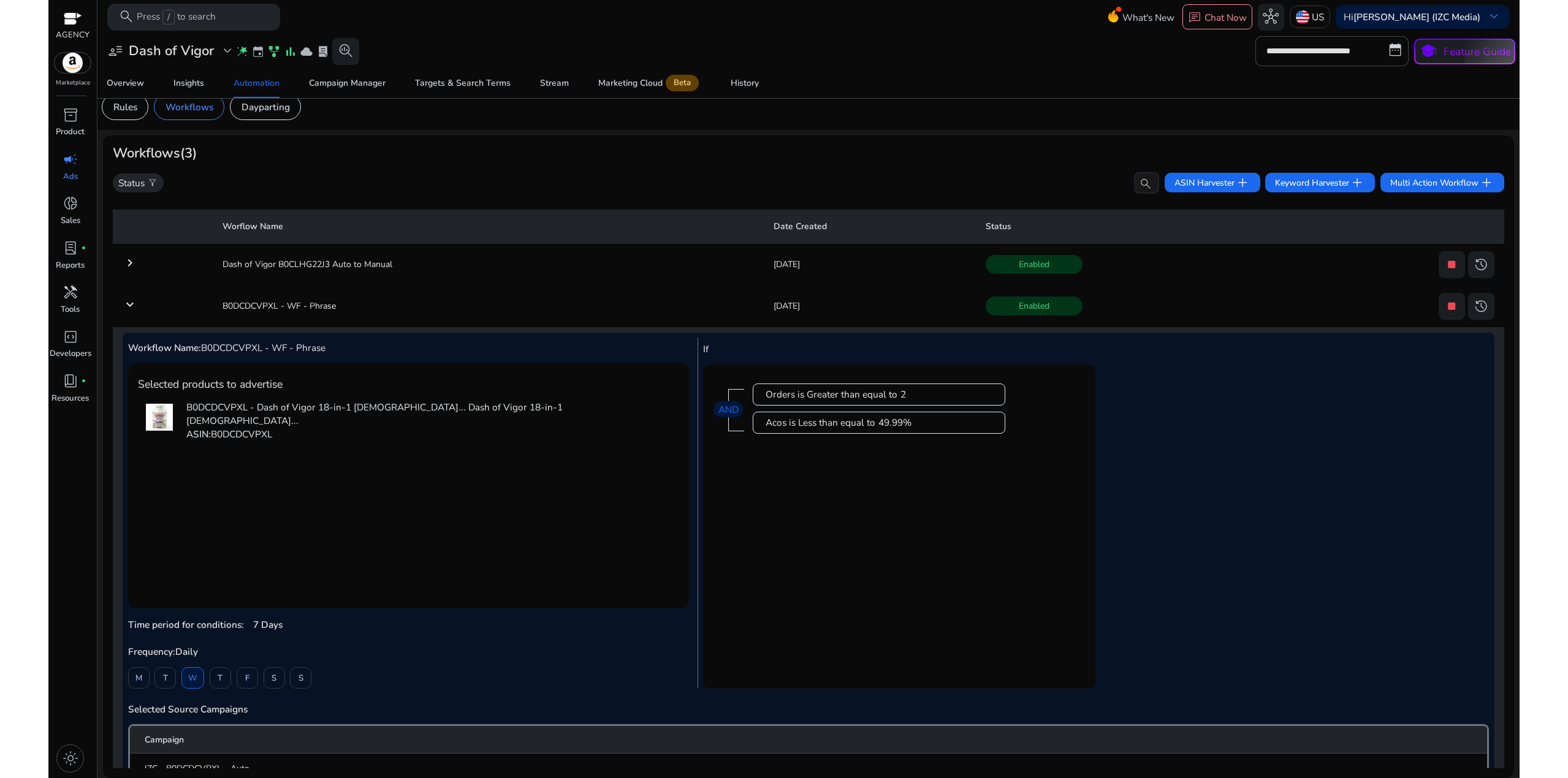
click at [125, 305] on mat-icon "keyboard_arrow_down" at bounding box center [130, 304] width 15 height 15
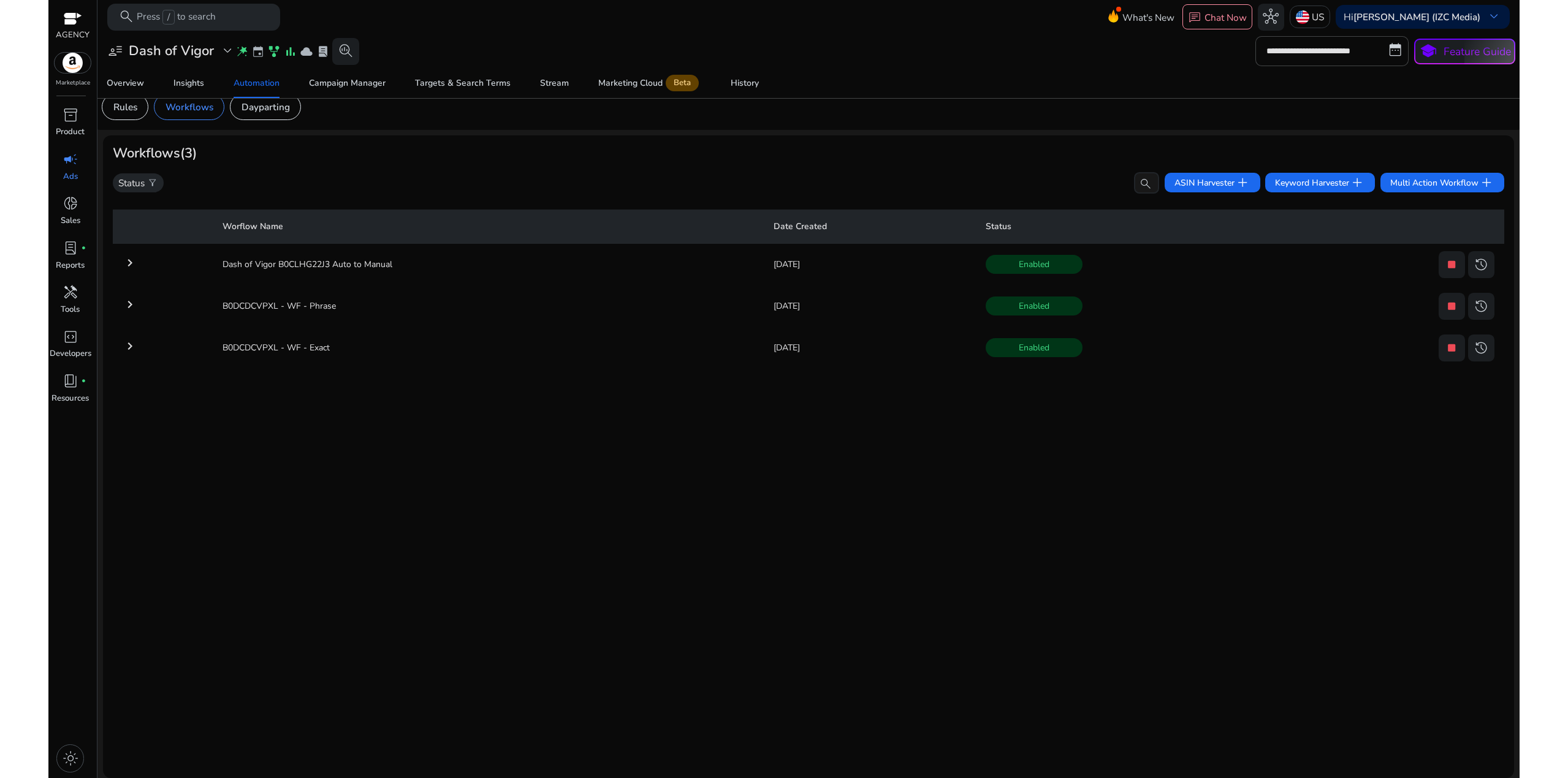
click at [133, 266] on mat-icon "keyboard_arrow_right" at bounding box center [130, 262] width 15 height 15
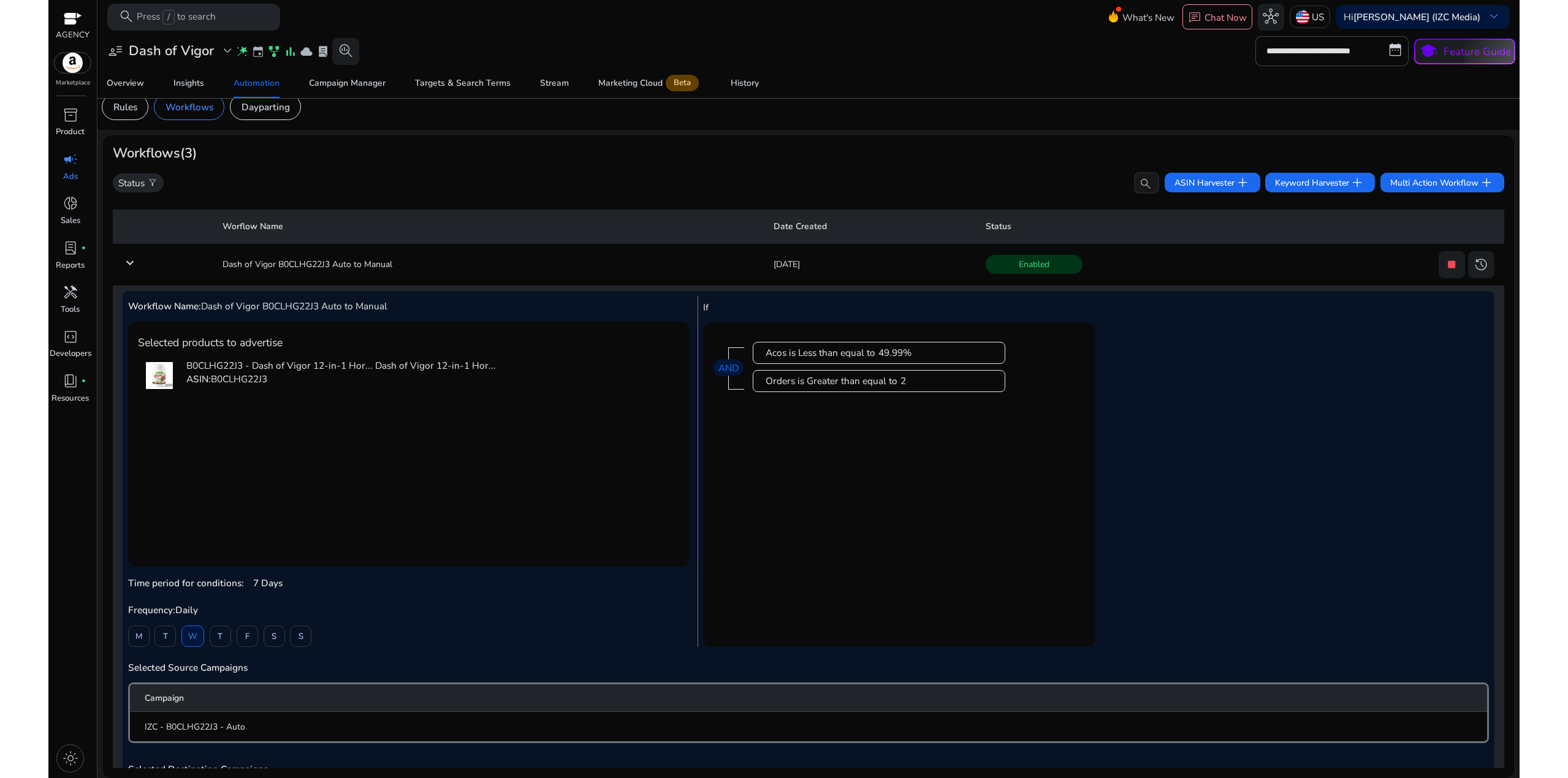
click at [133, 266] on mat-icon "keyboard_arrow_down" at bounding box center [130, 262] width 15 height 15
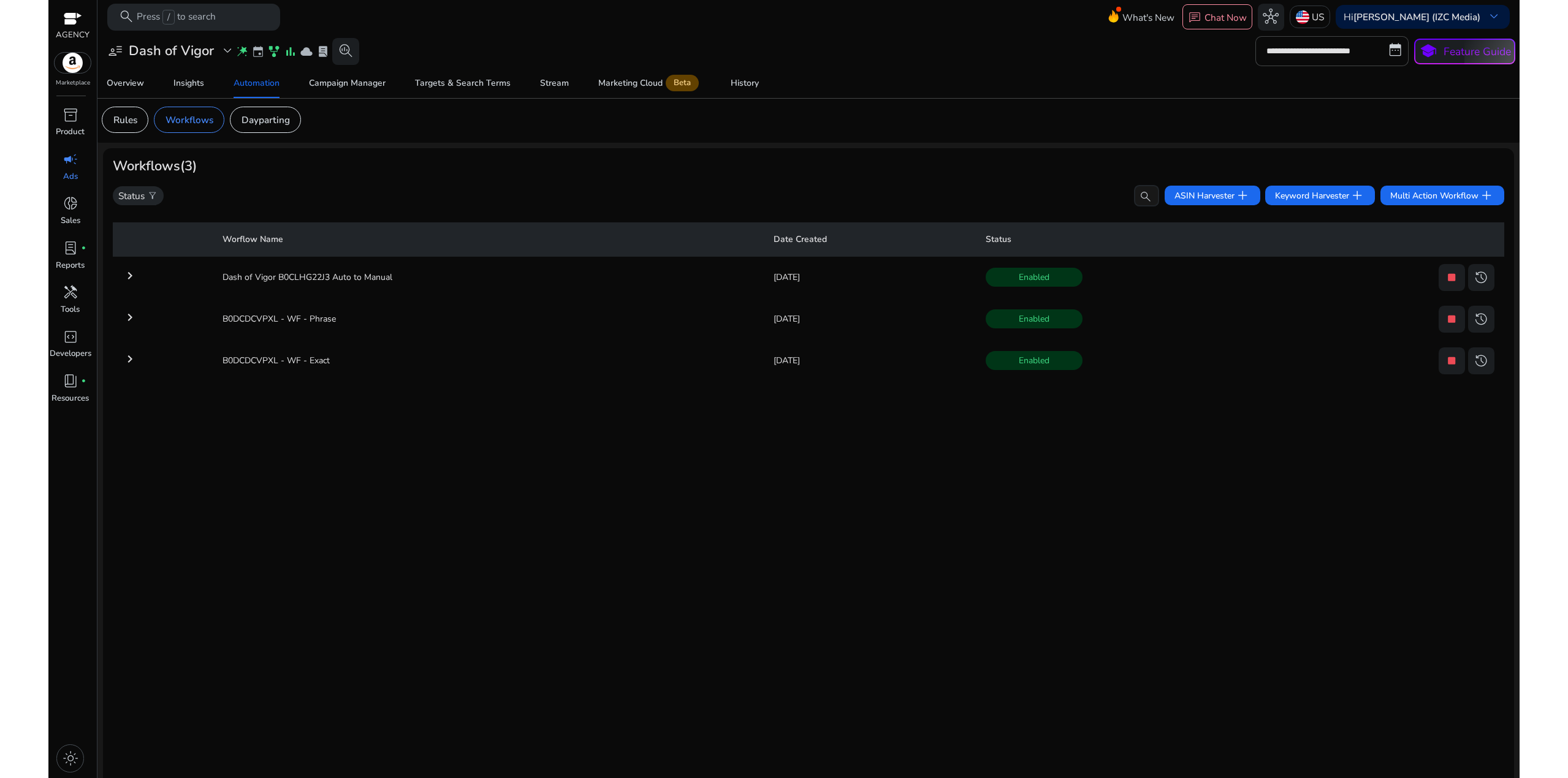
scroll to position [0, 0]
click at [168, 57] on h3 "Dash of Vigor" at bounding box center [171, 51] width 85 height 16
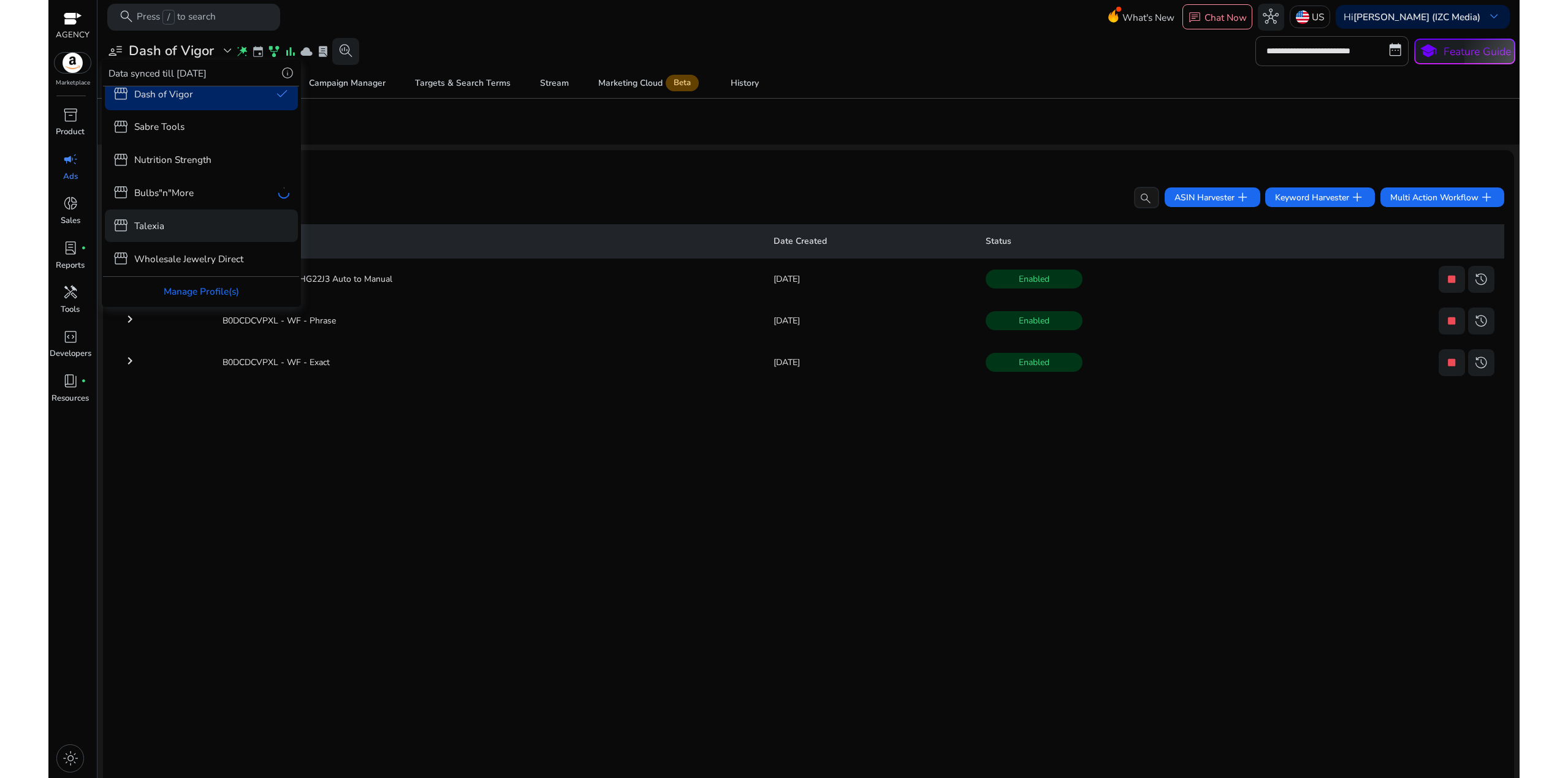
click at [163, 212] on div "storefront Talexia" at bounding box center [201, 225] width 194 height 32
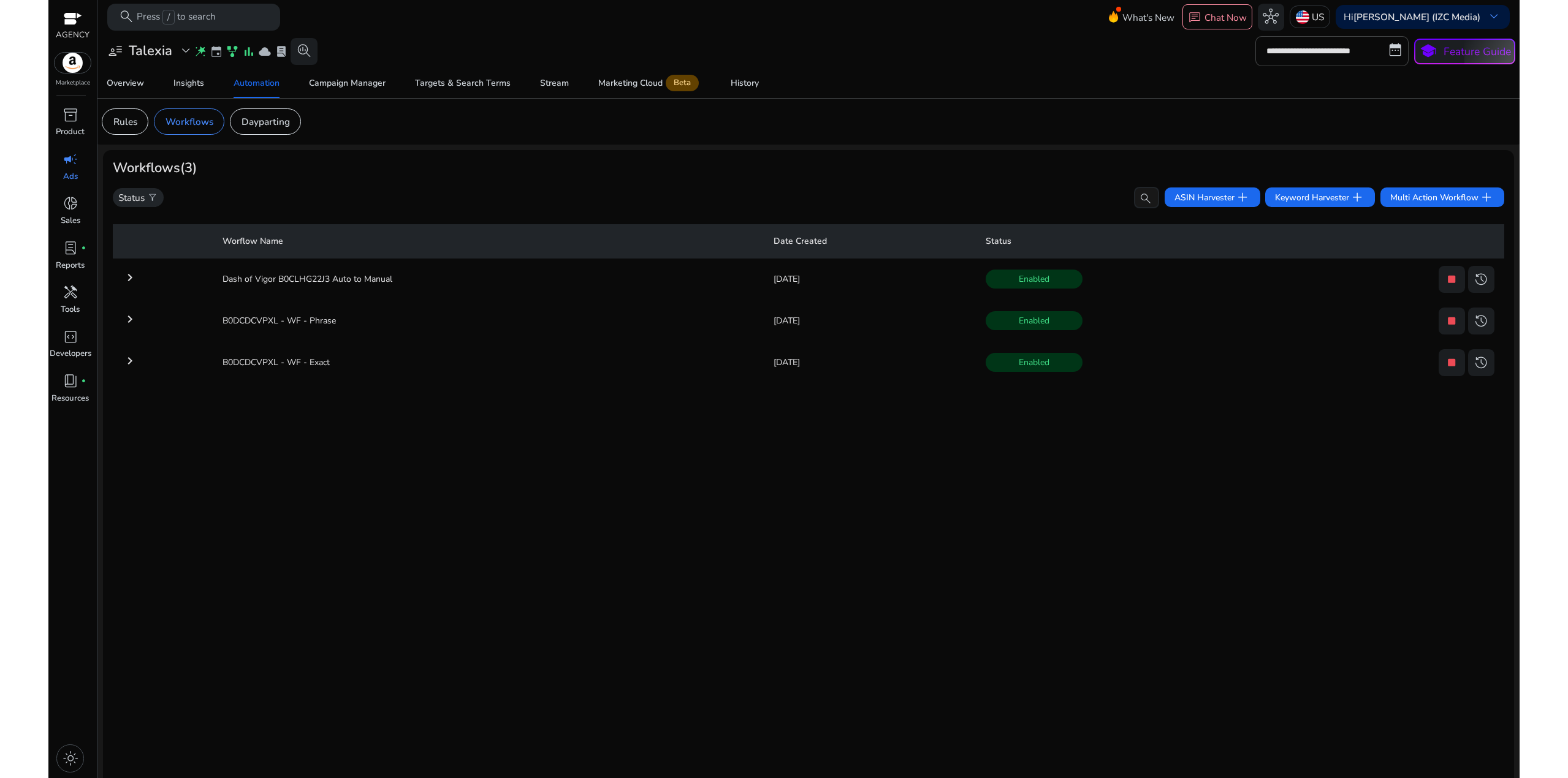
scroll to position [11, 0]
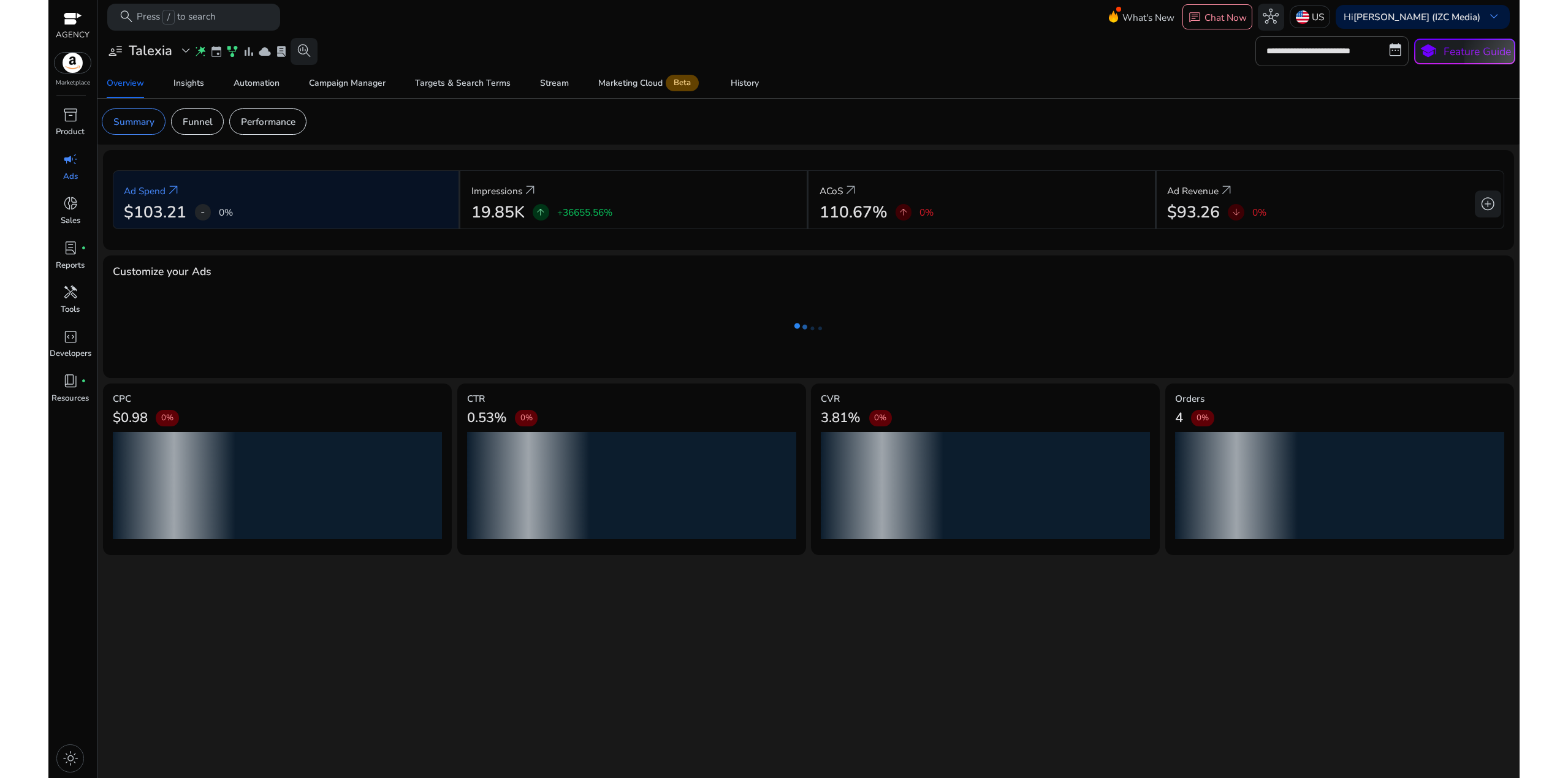
click at [187, 118] on p "Funnel" at bounding box center [197, 122] width 30 height 14
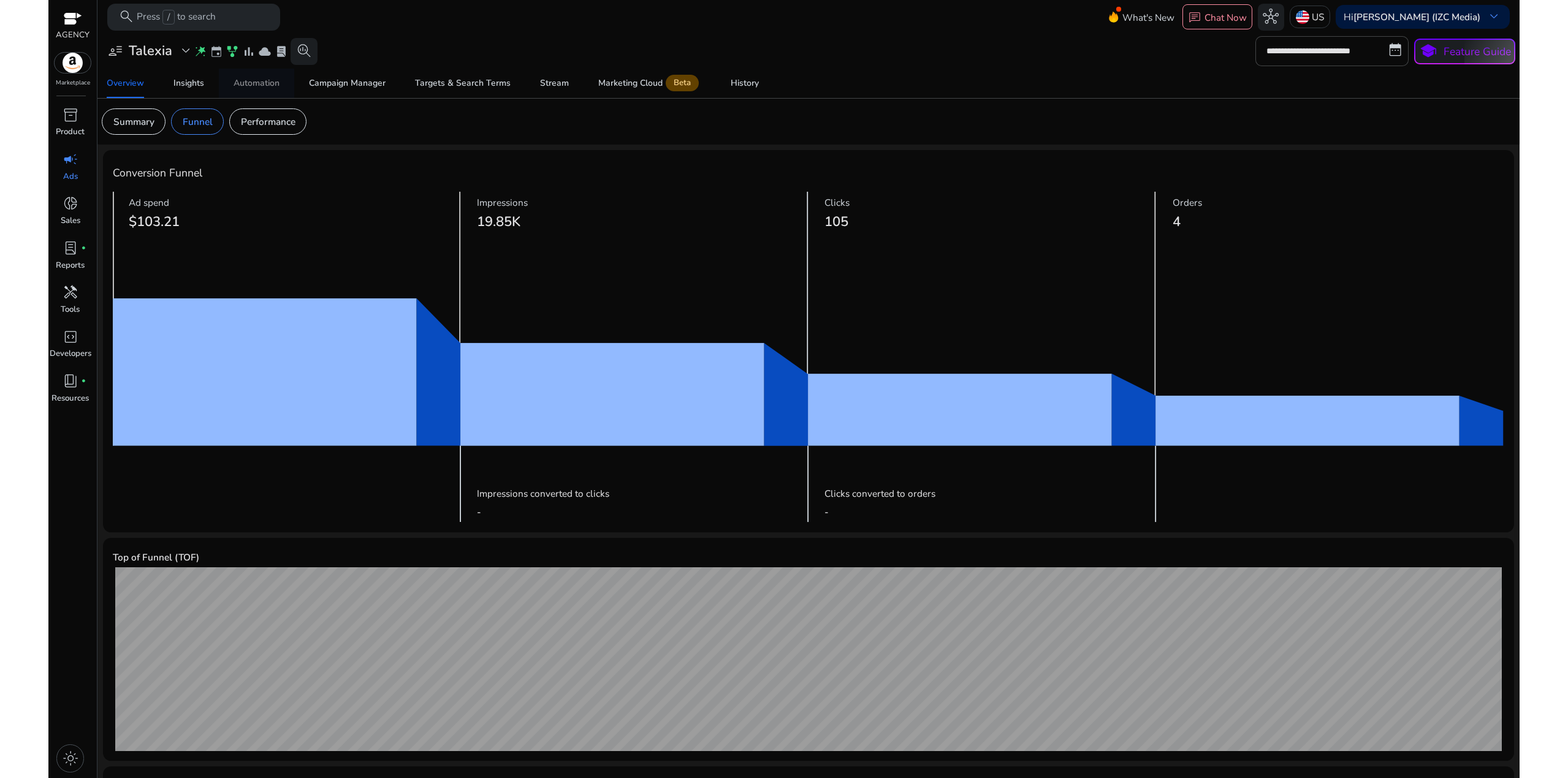
click at [254, 81] on div "Automation" at bounding box center [256, 83] width 46 height 9
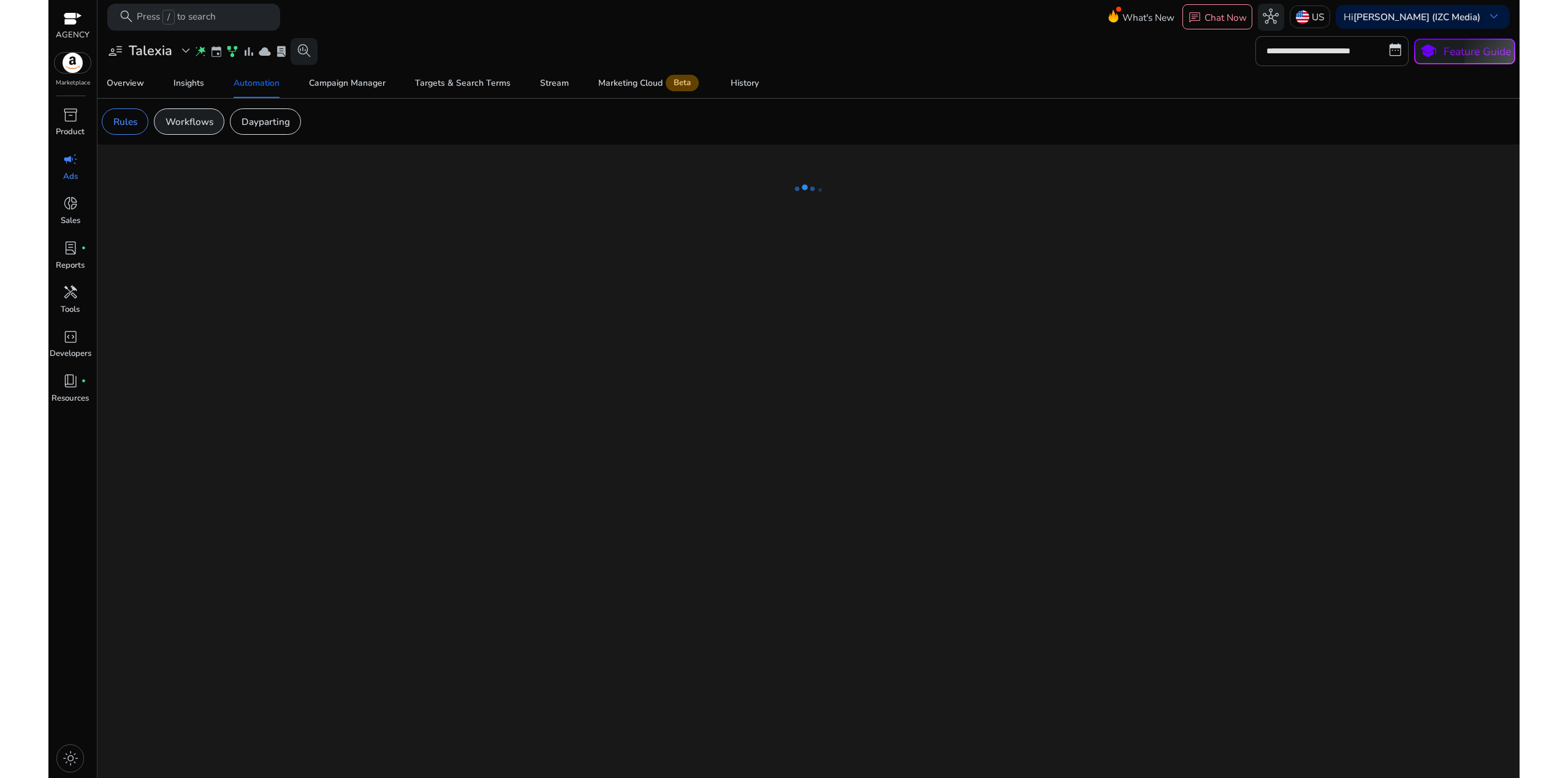
click at [190, 116] on p "Workflows" at bounding box center [190, 122] width 47 height 14
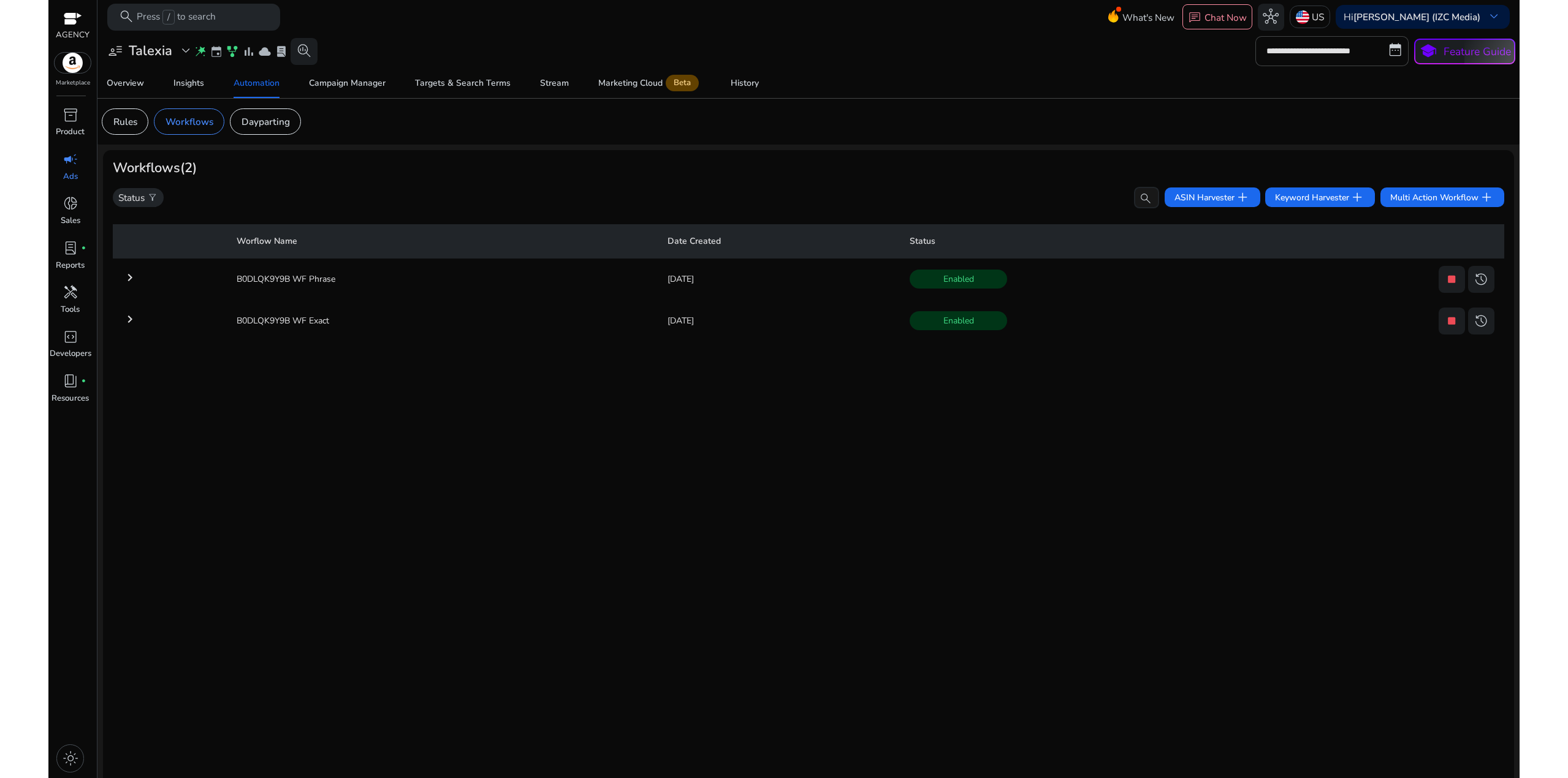
click at [108, 318] on mat-card "Workflows (2) Status filter_alt search ASIN Harvester add Keyword Harvester add…" at bounding box center [808, 471] width 1411 height 643
click at [124, 312] on mat-icon "keyboard_arrow_right" at bounding box center [130, 319] width 15 height 15
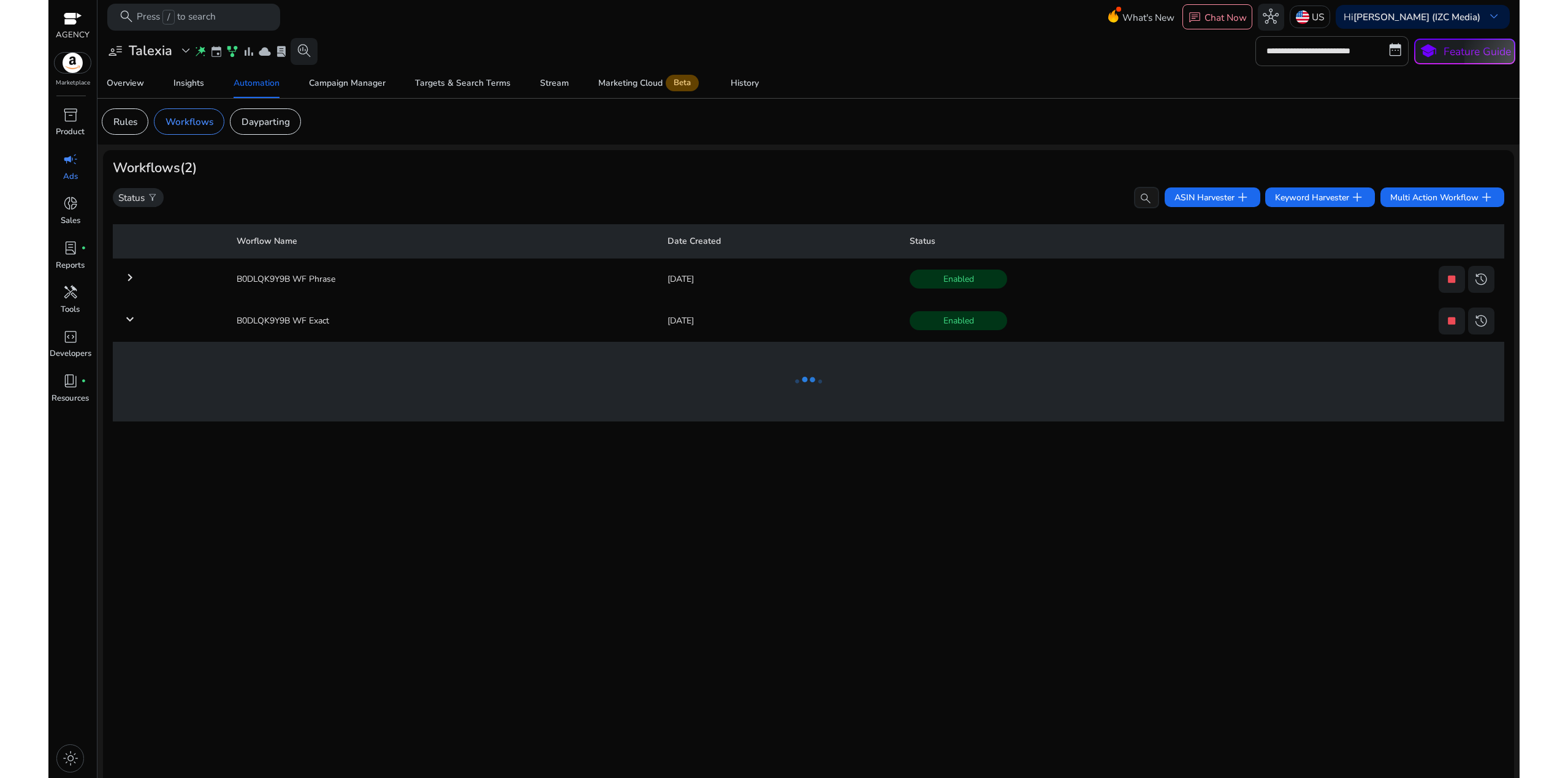
scroll to position [15, 0]
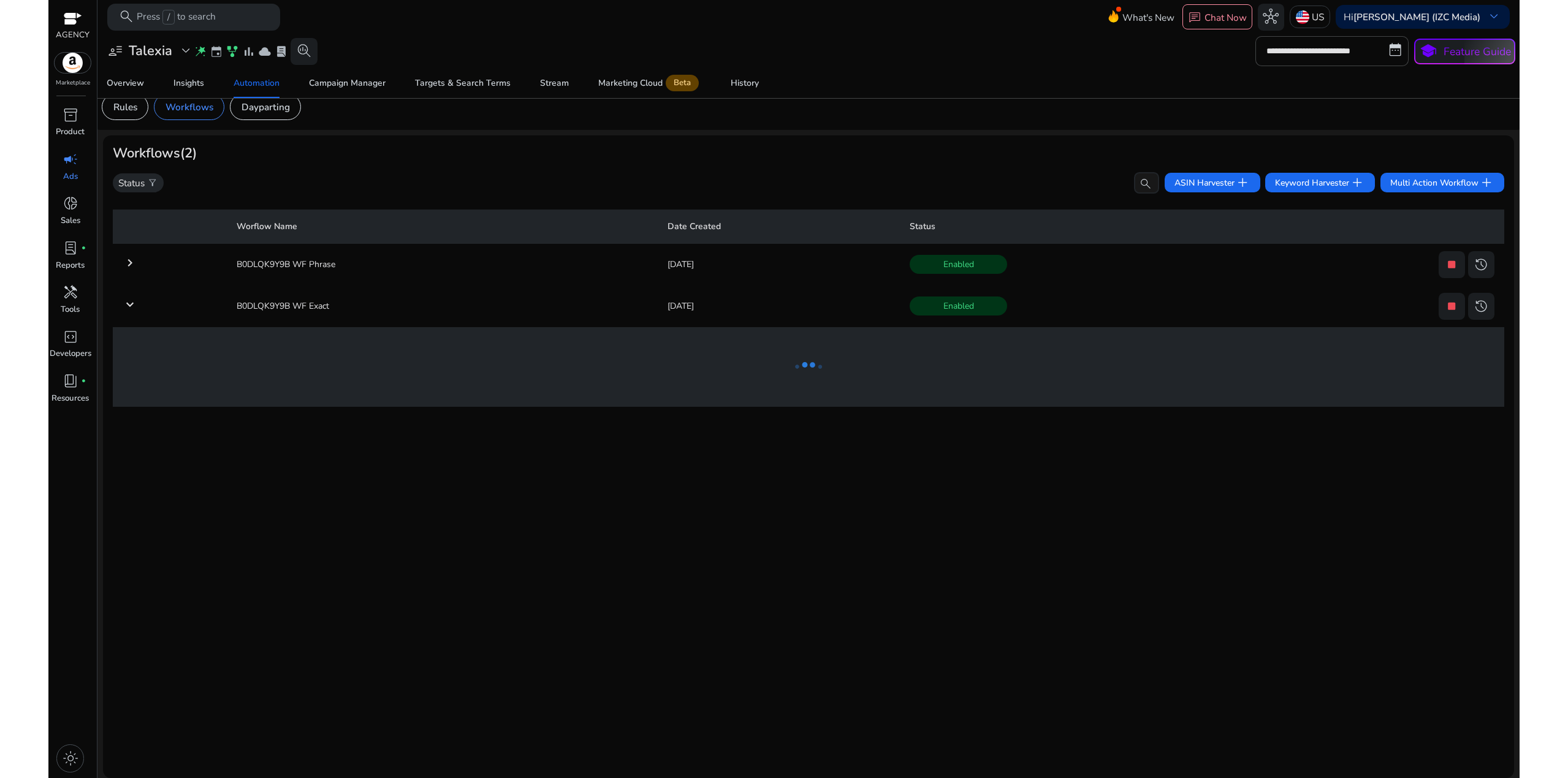
click at [129, 261] on mat-icon "keyboard_arrow_right" at bounding box center [130, 262] width 15 height 15
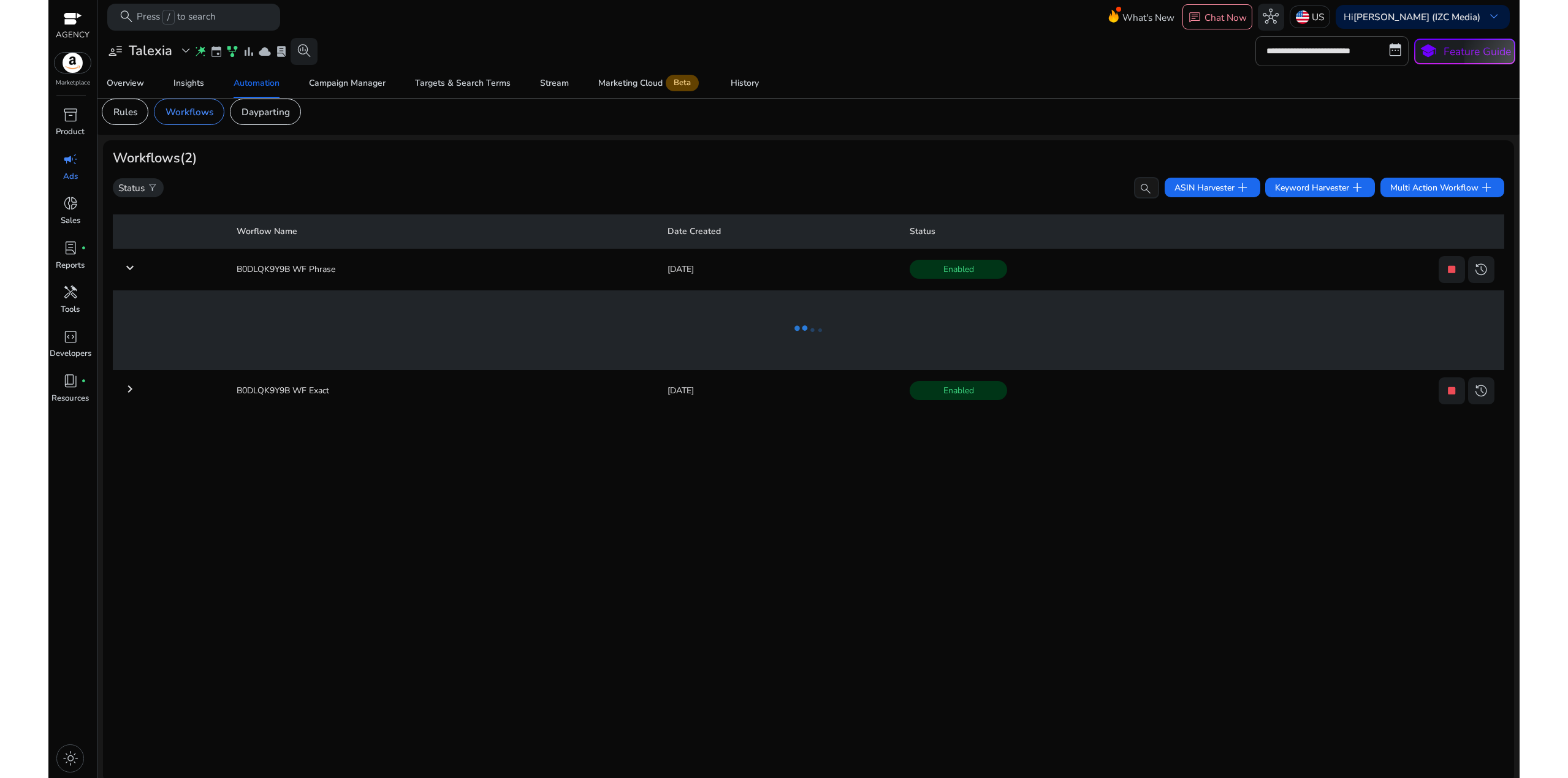
scroll to position [0, 0]
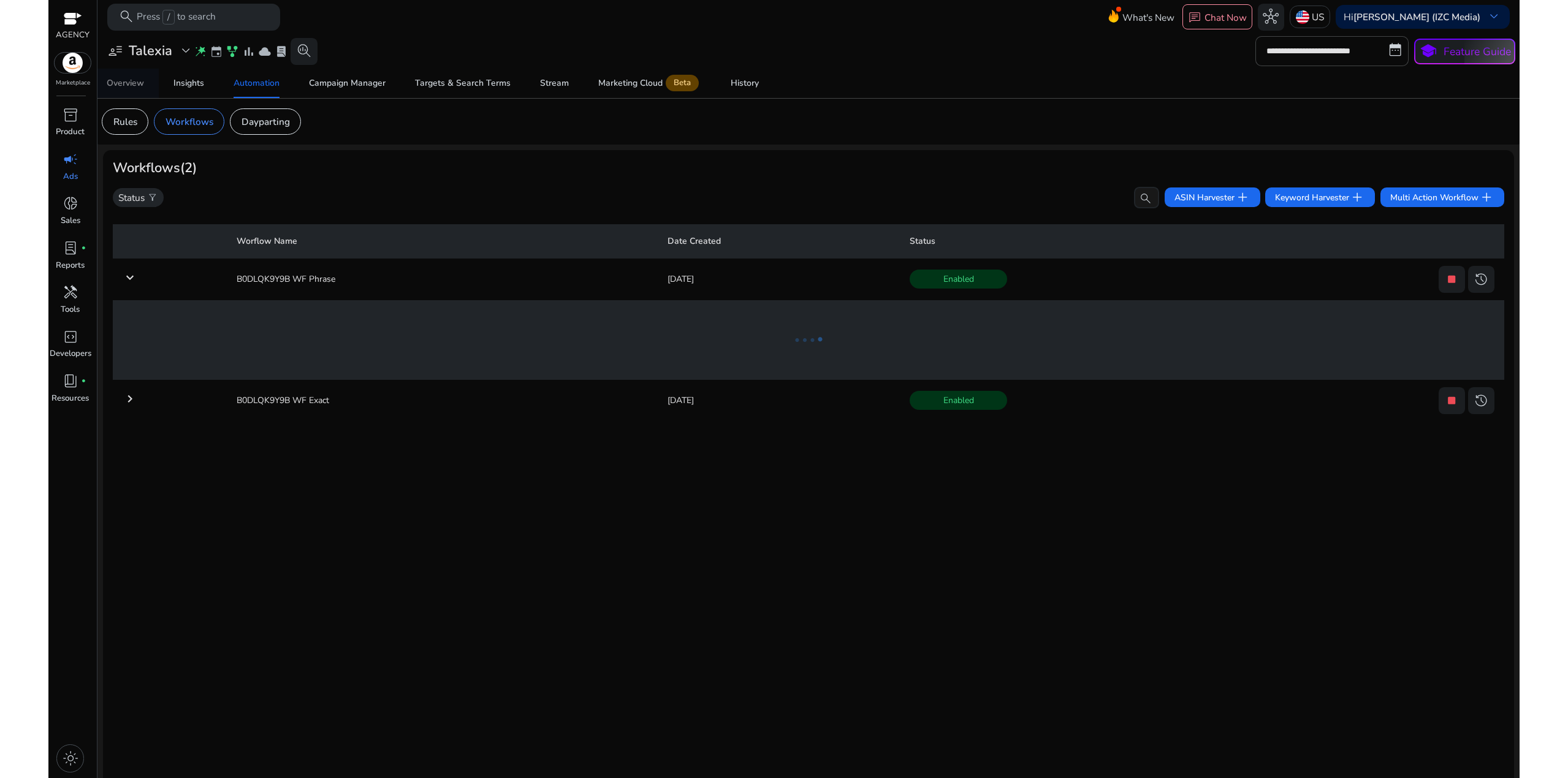
click at [127, 79] on div "Overview" at bounding box center [125, 83] width 38 height 9
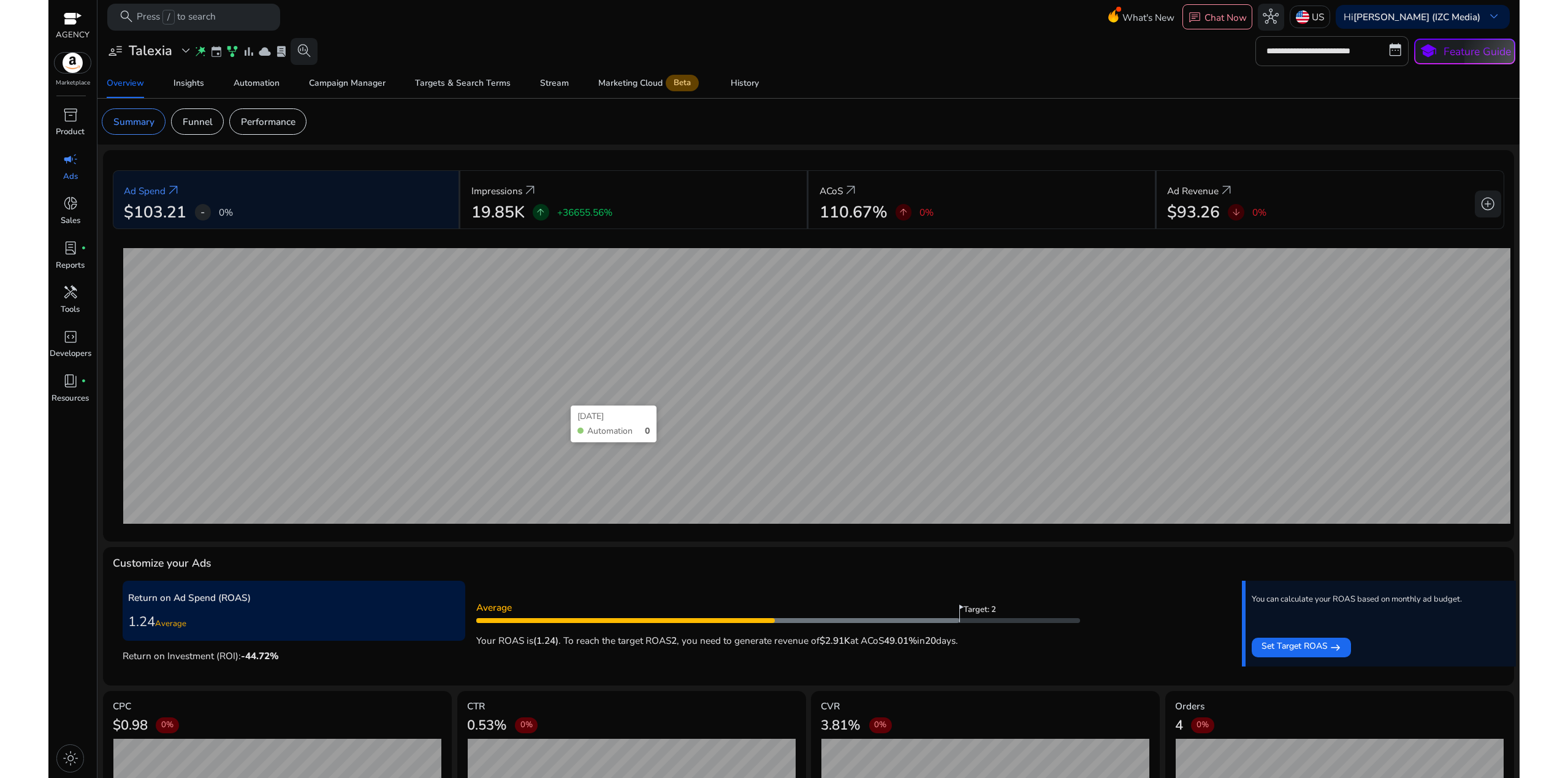
scroll to position [61, 0]
